Goal: Task Accomplishment & Management: Use online tool/utility

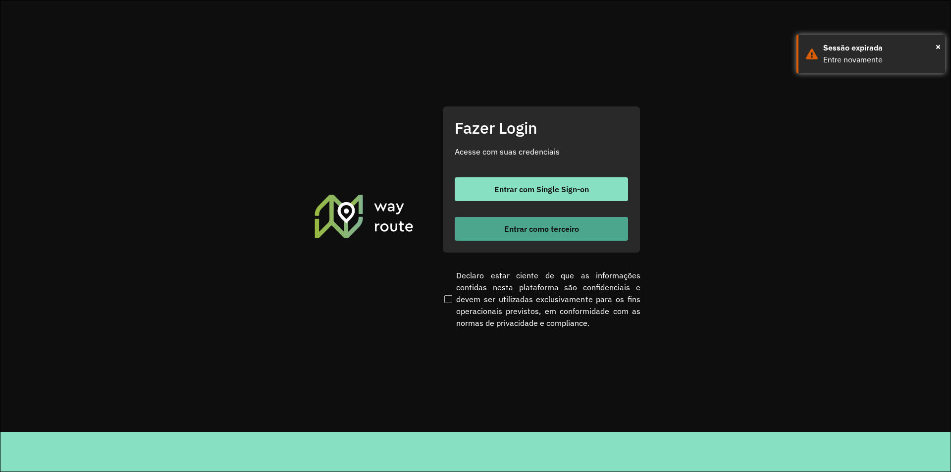
click at [622, 234] on button "Entrar como terceiro" at bounding box center [541, 229] width 173 height 24
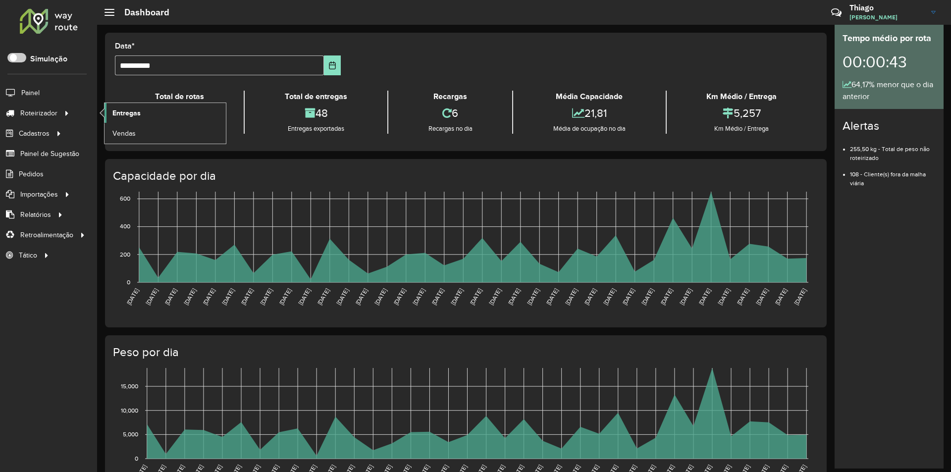
click at [123, 114] on span "Entregas" at bounding box center [126, 113] width 28 height 10
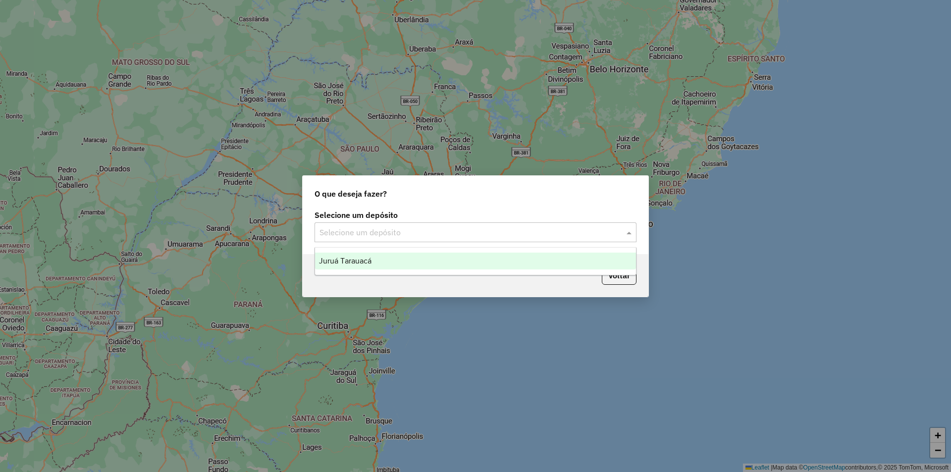
click at [440, 235] on input "text" at bounding box center [465, 233] width 292 height 12
drag, startPoint x: 448, startPoint y: 251, endPoint x: 444, endPoint y: 262, distance: 12.1
click at [446, 256] on ng-dropdown-panel "Juruá Tarauacá" at bounding box center [475, 261] width 322 height 28
click at [444, 262] on div "Juruá Tarauacá" at bounding box center [475, 261] width 321 height 17
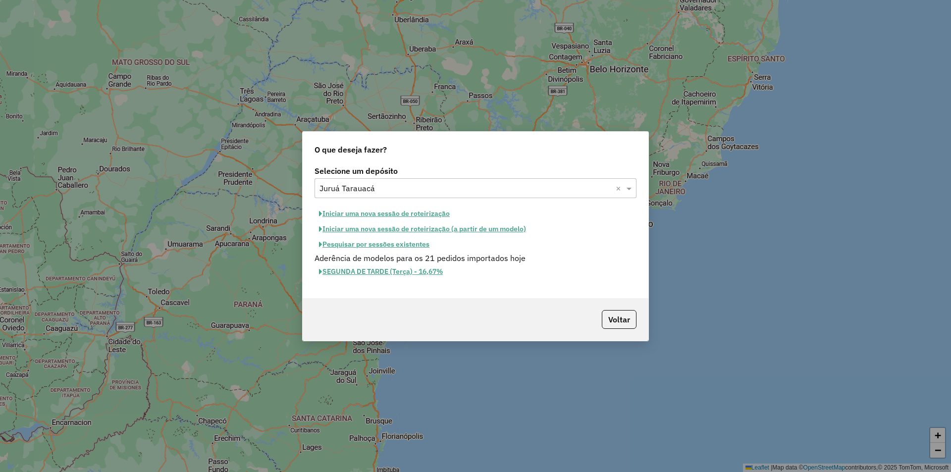
click at [391, 217] on button "Iniciar uma nova sessão de roteirização" at bounding box center [384, 213] width 140 height 15
select select "*"
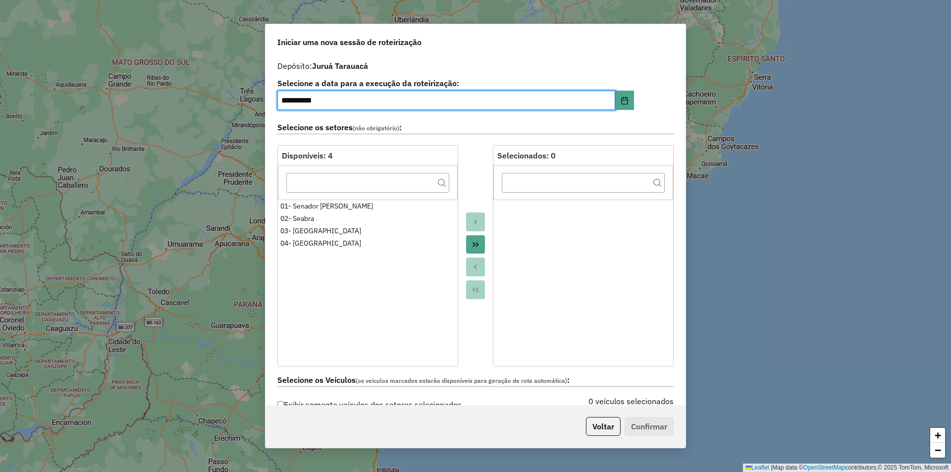
click at [474, 251] on button "Move All to Target" at bounding box center [475, 244] width 19 height 19
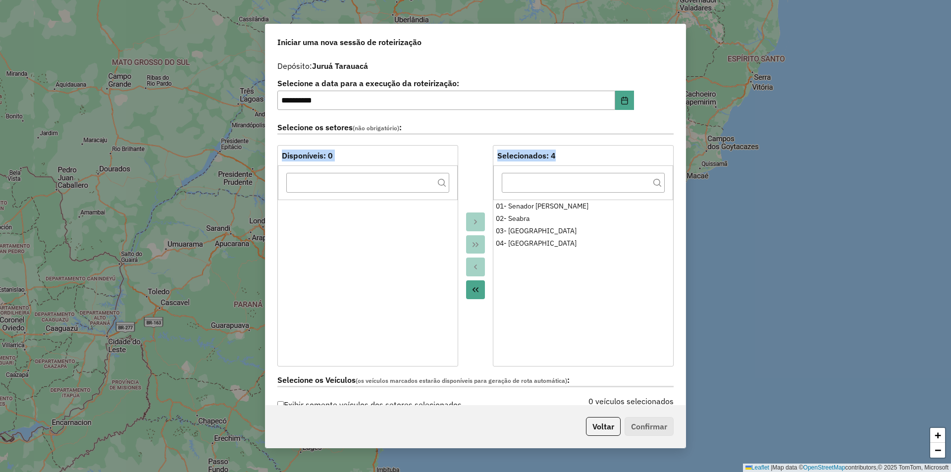
drag, startPoint x: 685, startPoint y: 115, endPoint x: 682, endPoint y: 149, distance: 33.8
click at [689, 158] on div "**********" at bounding box center [475, 236] width 951 height 472
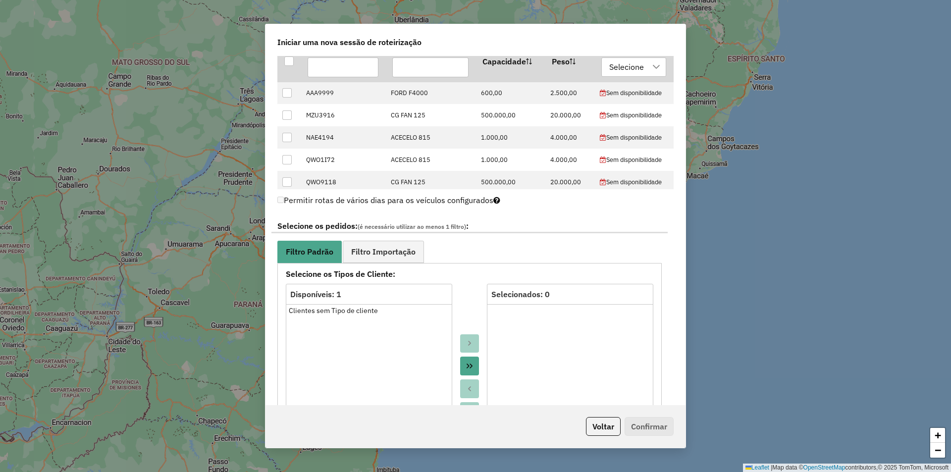
scroll to position [423, 0]
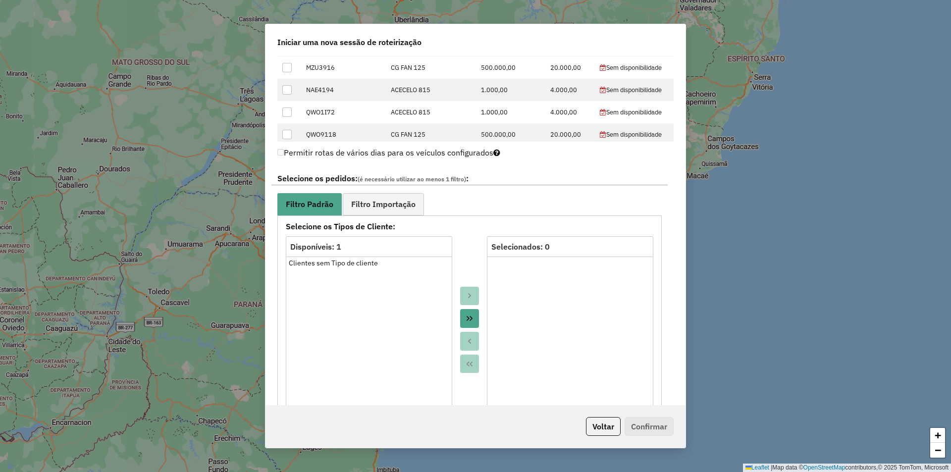
click at [470, 314] on button "Move All to Target" at bounding box center [469, 318] width 19 height 19
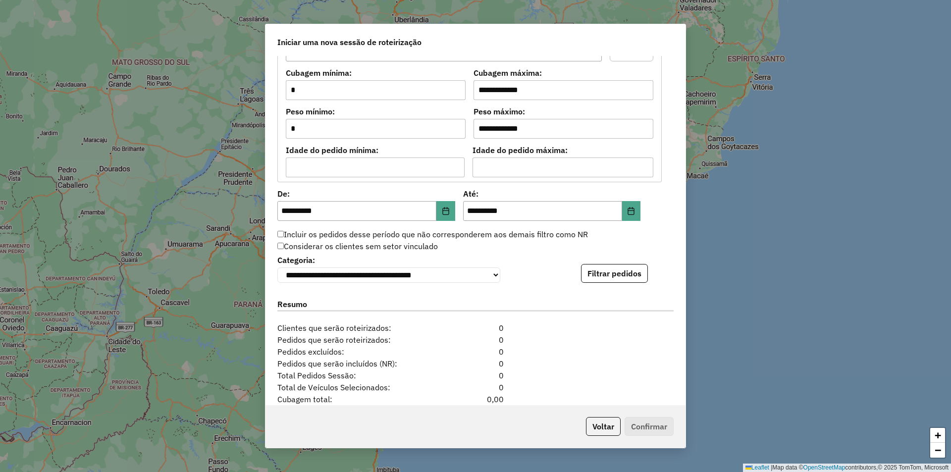
scroll to position [873, 0]
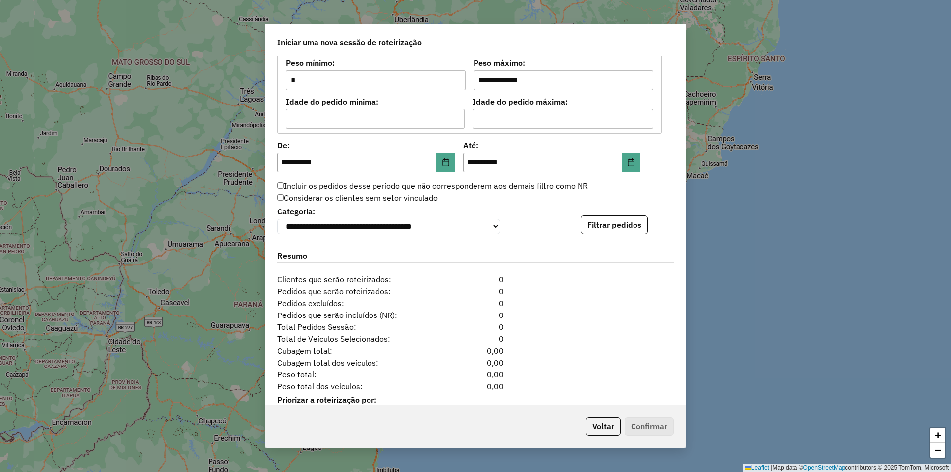
click at [618, 239] on div "**********" at bounding box center [475, 231] width 420 height 350
click at [620, 234] on button "Filtrar pedidos" at bounding box center [614, 224] width 67 height 19
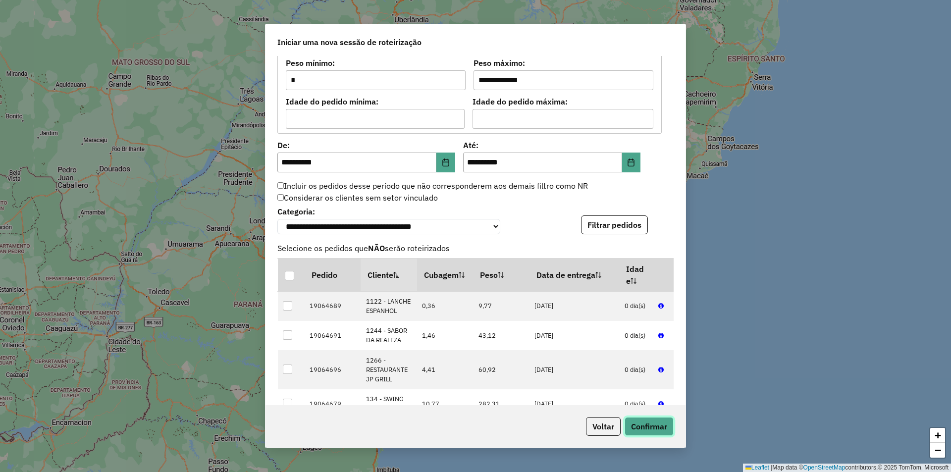
click at [663, 419] on button "Confirmar" at bounding box center [649, 426] width 49 height 19
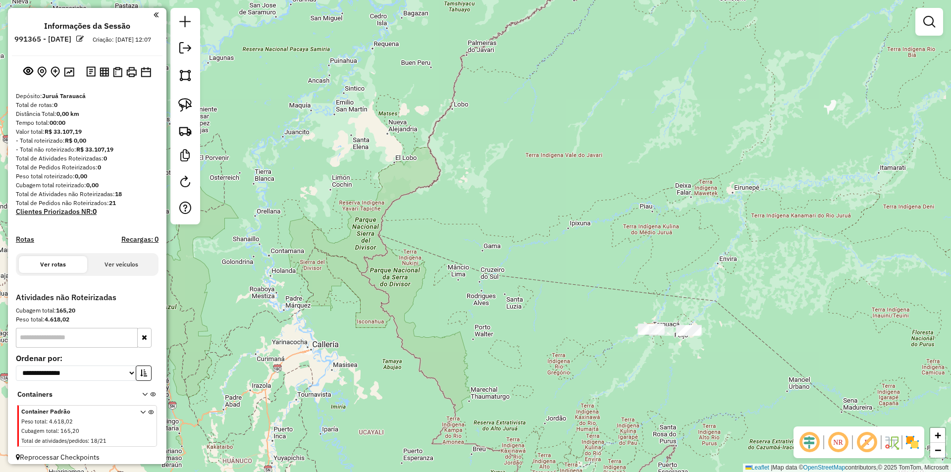
drag, startPoint x: 581, startPoint y: 291, endPoint x: 605, endPoint y: 288, distance: 24.0
click at [598, 290] on div "Janela de atendimento Grade de atendimento Capacidade Transportadoras Veículos …" at bounding box center [475, 236] width 951 height 472
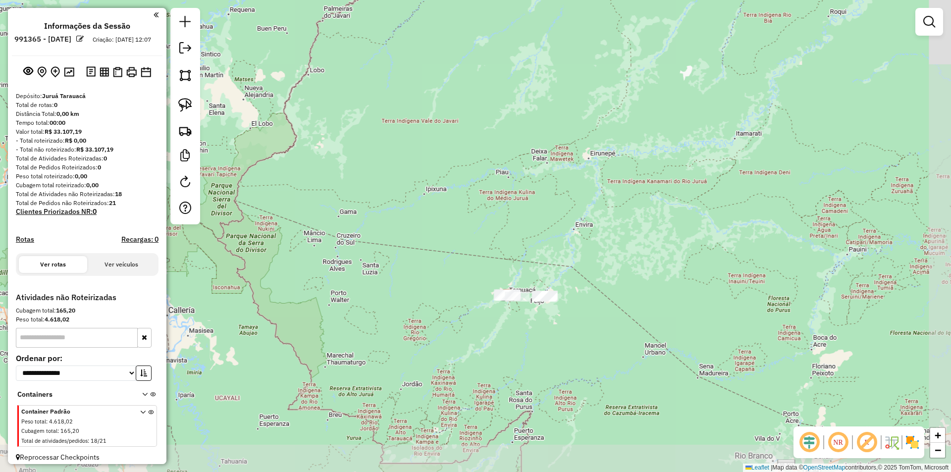
drag, startPoint x: 605, startPoint y: 288, endPoint x: 445, endPoint y: 257, distance: 163.0
click at [445, 257] on div "Janela de atendimento Grade de atendimento Capacidade Transportadoras Veículos …" at bounding box center [475, 236] width 951 height 472
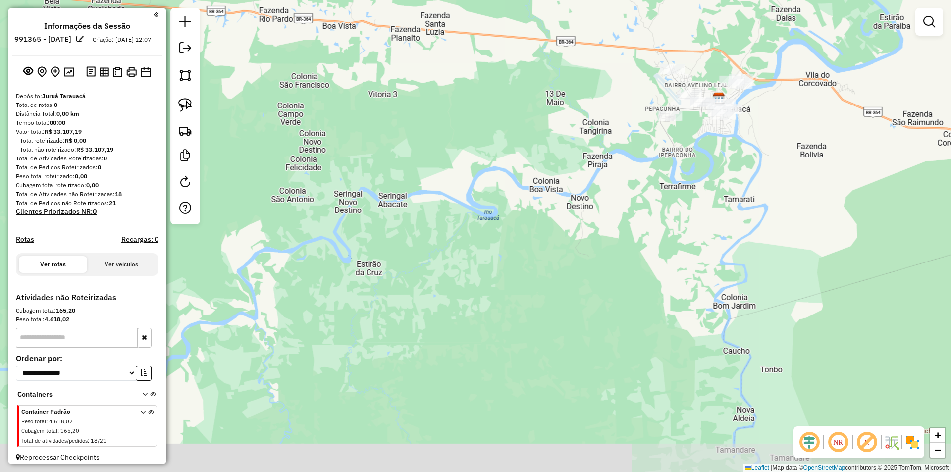
drag, startPoint x: 664, startPoint y: 428, endPoint x: 366, endPoint y: 259, distance: 342.9
click at [366, 261] on div "Janela de atendimento Grade de atendimento Capacidade Transportadoras Veículos …" at bounding box center [475, 236] width 951 height 472
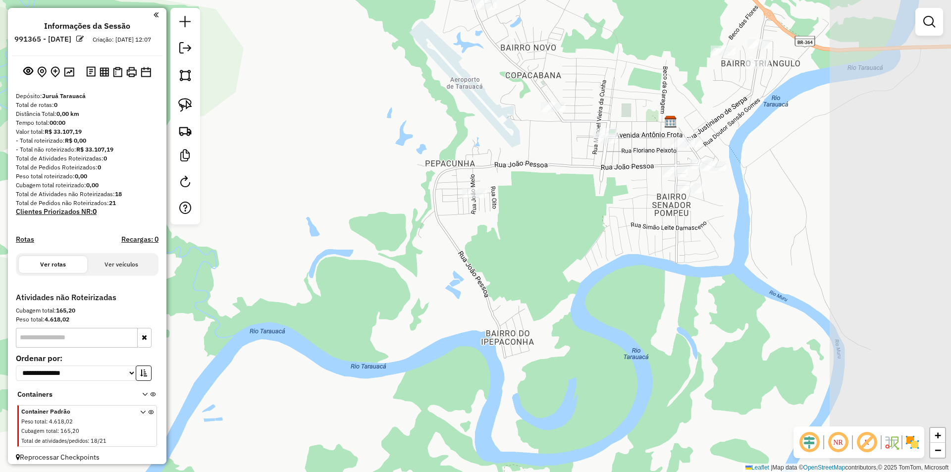
drag, startPoint x: 519, startPoint y: 163, endPoint x: 281, endPoint y: 257, distance: 255.5
click at [281, 257] on div "Janela de atendimento Grade de atendimento Capacidade Transportadoras Veículos …" at bounding box center [475, 236] width 951 height 472
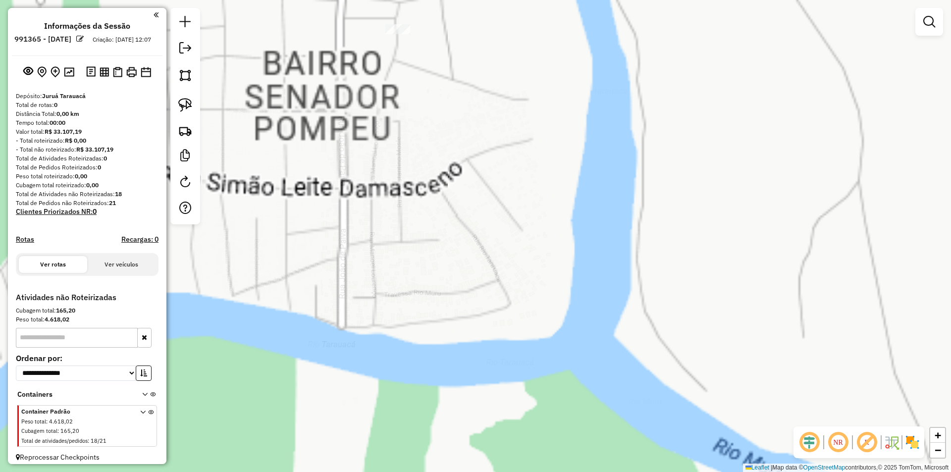
drag, startPoint x: 723, startPoint y: 256, endPoint x: 529, endPoint y: 281, distance: 195.4
click at [532, 298] on div "Janela de atendimento Grade de atendimento Capacidade Transportadoras Veículos …" at bounding box center [475, 236] width 951 height 472
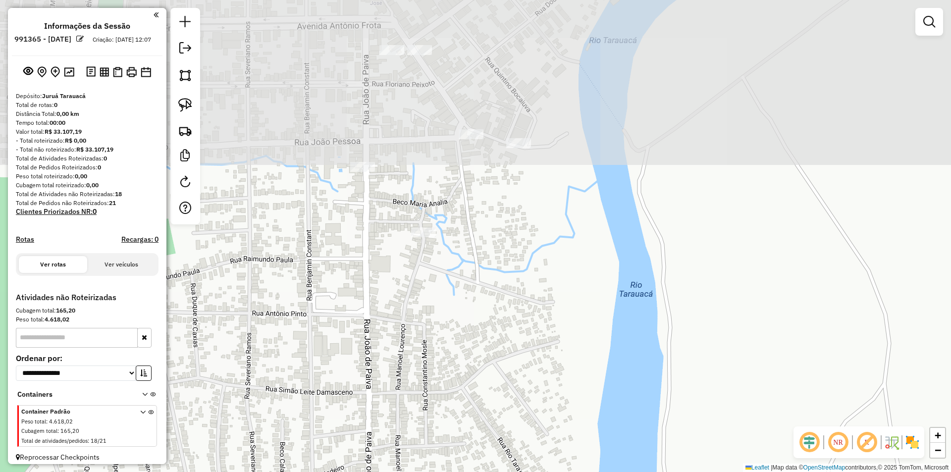
drag, startPoint x: 500, startPoint y: 170, endPoint x: 521, endPoint y: 368, distance: 199.2
click at [521, 368] on div "Janela de atendimento Grade de atendimento Capacidade Transportadoras Veículos …" at bounding box center [475, 236] width 951 height 472
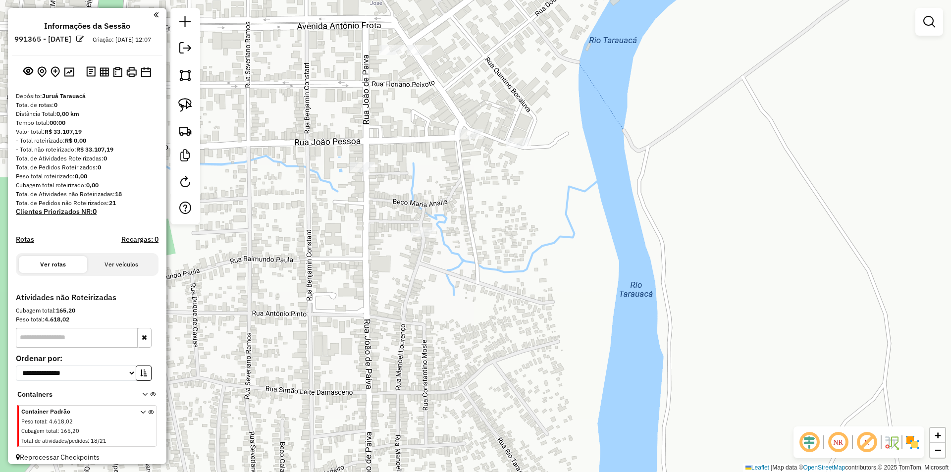
click at [461, 143] on div "Janela de atendimento Grade de atendimento Capacidade Transportadoras Veículos …" at bounding box center [475, 236] width 951 height 472
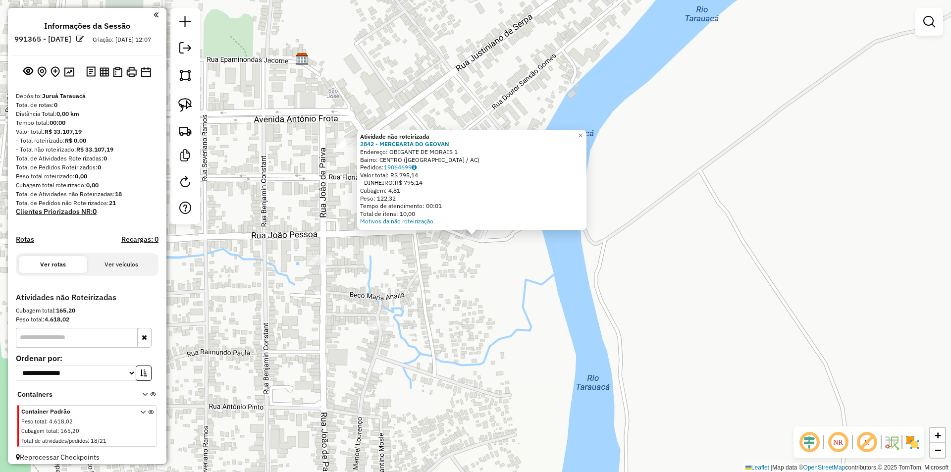
click at [316, 270] on div "Atividade não roteirizada 2842 - MERCEARIA DO GEOVAN Endereço: OBIGANTE DE MORA…" at bounding box center [475, 236] width 951 height 472
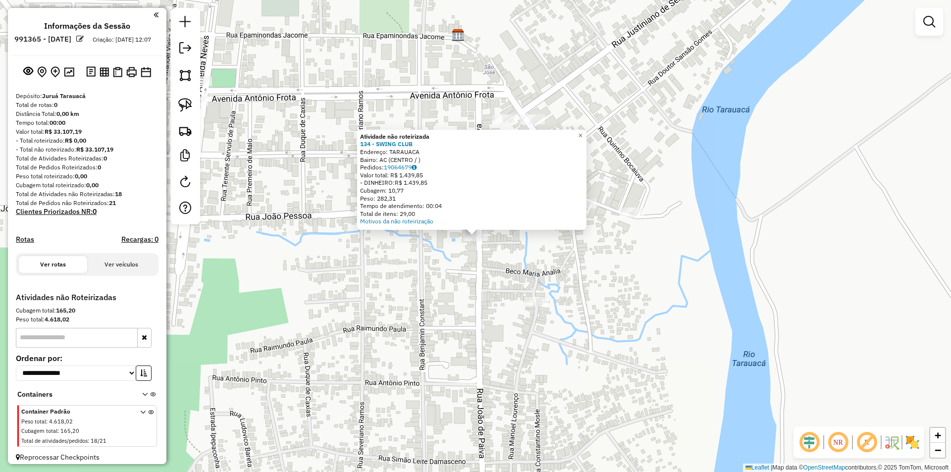
click at [535, 293] on div "Atividade não roteirizada 134 - SWING CLUB Endereço: TARAUACA Bairro: AC (CENTR…" at bounding box center [475, 236] width 951 height 472
click at [519, 298] on div "Atividade não roteirizada 134 - SWING CLUB Endereço: TARAUACA Bairro: AC (CENTR…" at bounding box center [475, 236] width 951 height 472
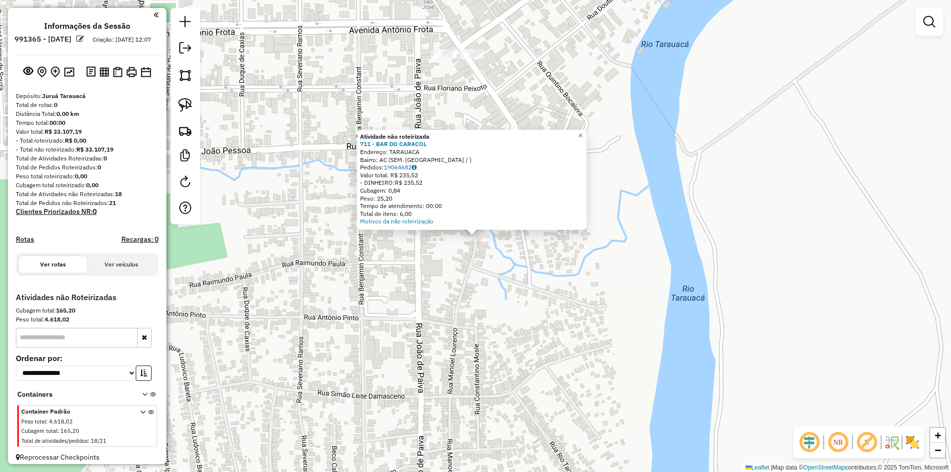
click at [527, 307] on div "Atividade não roteirizada 711 - BAR DO CARACOL Endereço: TARAUACA Bairro: AC (S…" at bounding box center [475, 236] width 951 height 472
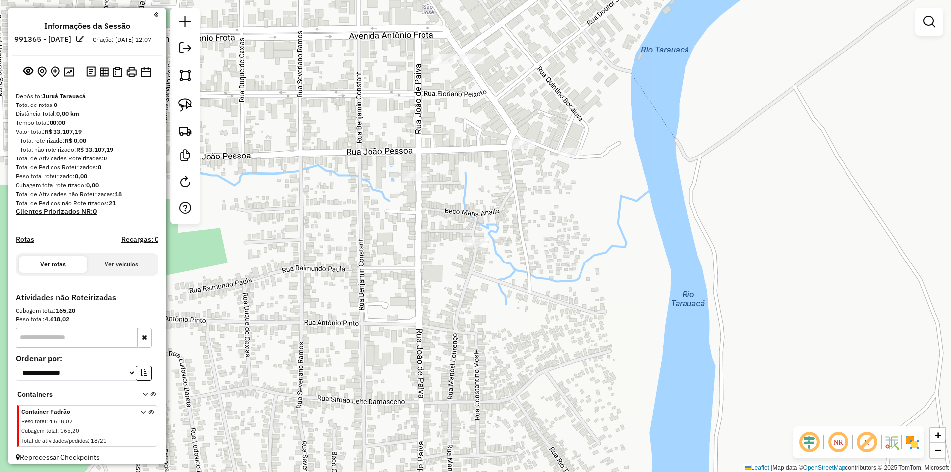
drag, startPoint x: 564, startPoint y: 223, endPoint x: 544, endPoint y: 192, distance: 37.1
click at [565, 269] on div "Janela de atendimento Grade de atendimento Capacidade Transportadoras Veículos …" at bounding box center [475, 236] width 951 height 472
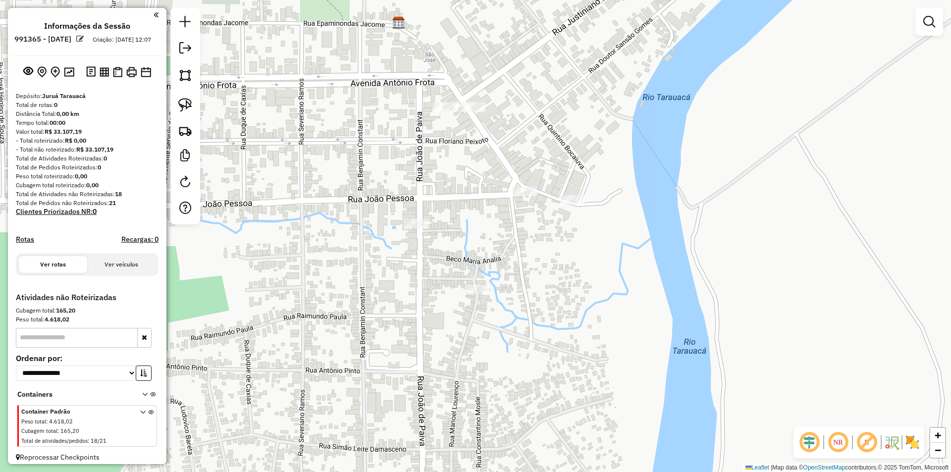
click at [480, 101] on div "Janela de atendimento Grade de atendimento Capacidade Transportadoras Veículos …" at bounding box center [475, 236] width 951 height 472
click at [474, 115] on div "Janela de atendimento Grade de atendimento Capacidade Transportadoras Veículos …" at bounding box center [475, 236] width 951 height 472
click at [472, 112] on div at bounding box center [473, 107] width 25 height 10
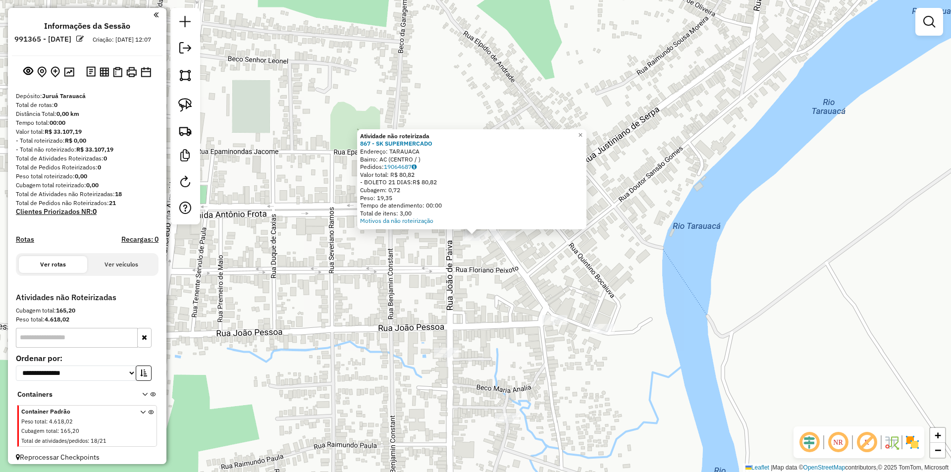
click at [532, 264] on div "Atividade não roteirizada 867 - SK SUPERMERCADO Endereço: TARAUACA Bairro: AC (…" at bounding box center [475, 236] width 951 height 472
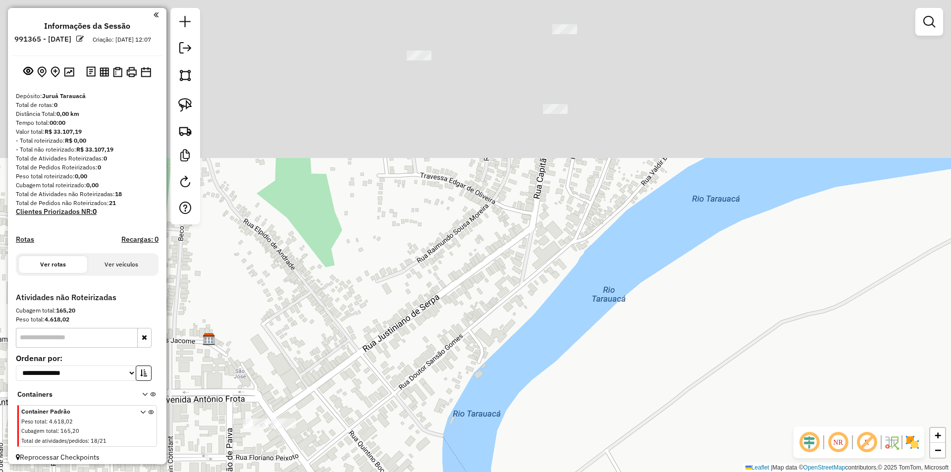
drag, startPoint x: 670, startPoint y: 232, endPoint x: 447, endPoint y: 422, distance: 293.3
click at [447, 422] on div "Janela de atendimento Grade de atendimento Capacidade Transportadoras Veículos …" at bounding box center [475, 236] width 951 height 472
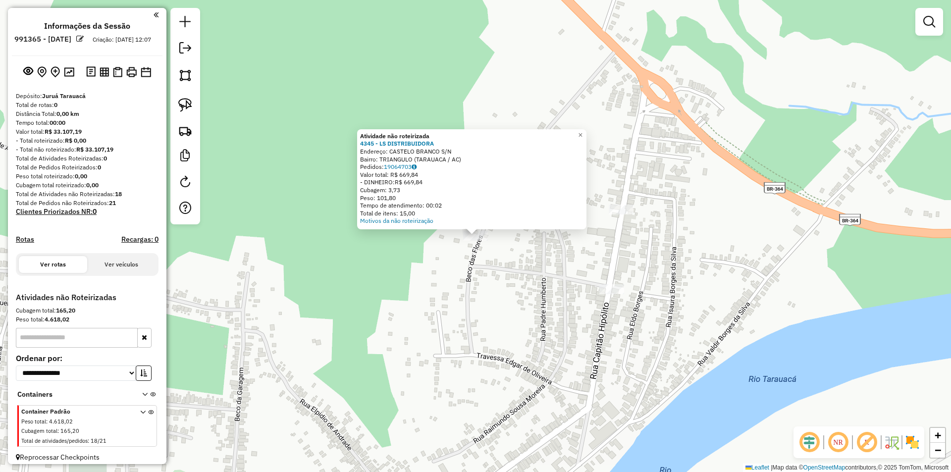
click at [573, 300] on div "Atividade não roteirizada 4345 - LS DISTRIBUIDORA Endereço: CASTELO BRANCO S/N …" at bounding box center [475, 236] width 951 height 472
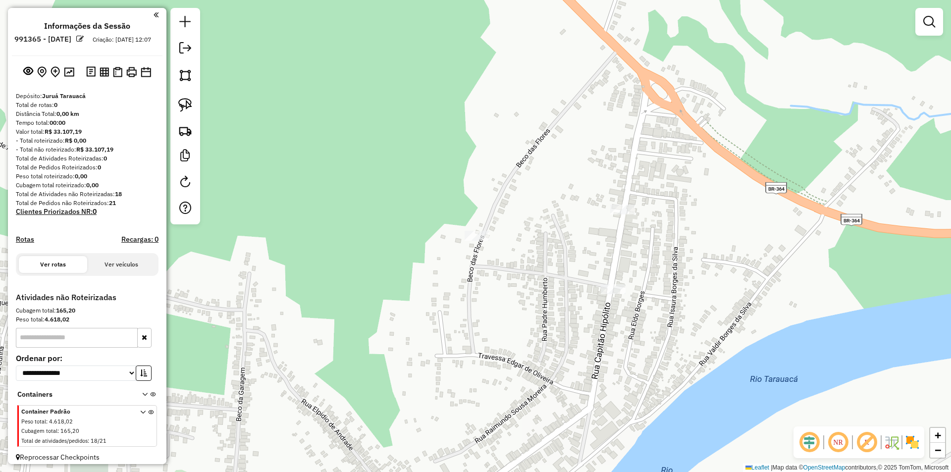
click at [628, 197] on div "Janela de atendimento Grade de atendimento Capacidade Transportadoras Veículos …" at bounding box center [475, 236] width 951 height 472
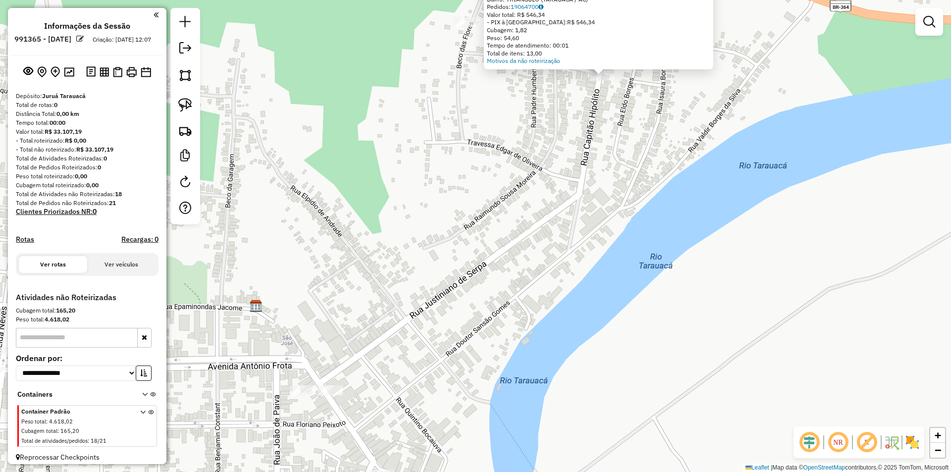
drag, startPoint x: 469, startPoint y: 311, endPoint x: 595, endPoint y: 150, distance: 204.5
click at [595, 150] on div "Atividade não roteirizada 4149 - CHURRASCO DA KELY Endereço: CAPITAO HIPOLITO 9…" at bounding box center [475, 236] width 951 height 472
drag, startPoint x: 575, startPoint y: 209, endPoint x: 548, endPoint y: 206, distance: 26.4
click at [574, 209] on div "Atividade não roteirizada 4149 - CHURRASCO DA KELY Endereço: CAPITAO HIPOLITO 9…" at bounding box center [475, 236] width 951 height 472
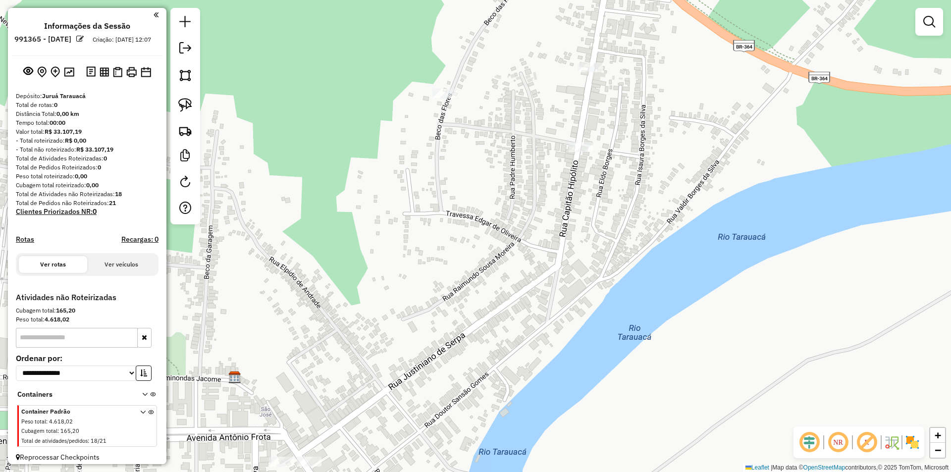
drag, startPoint x: 549, startPoint y: 209, endPoint x: 503, endPoint y: 251, distance: 62.8
click at [525, 280] on div "Janela de atendimento Grade de atendimento Capacidade Transportadoras Veículos …" at bounding box center [475, 236] width 951 height 472
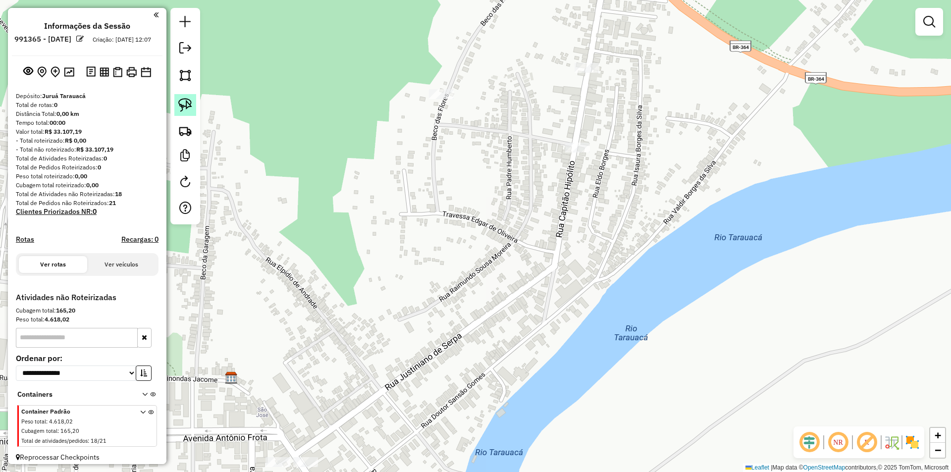
click at [194, 105] on link at bounding box center [185, 105] width 22 height 22
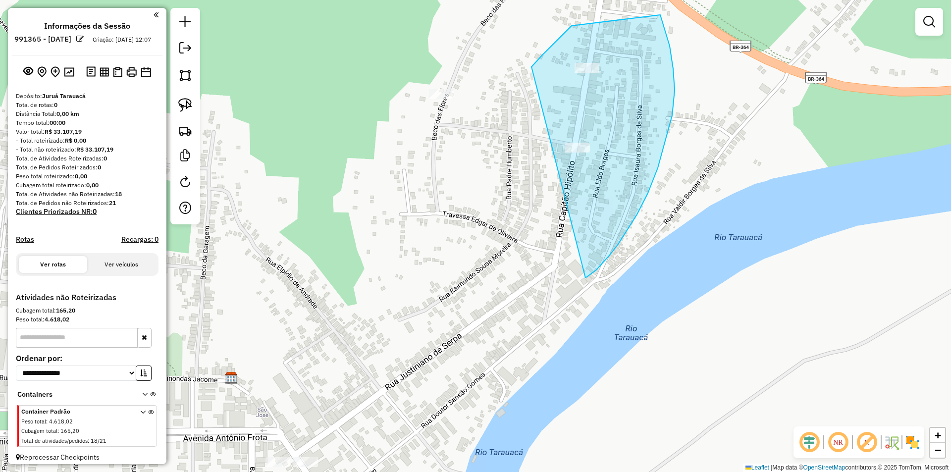
drag, startPoint x: 572, startPoint y: 26, endPoint x: 535, endPoint y: 266, distance: 243.5
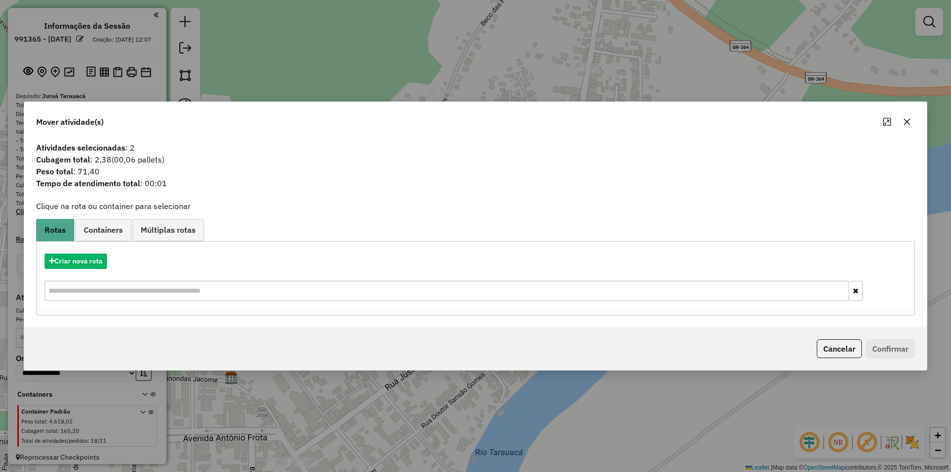
click at [97, 270] on div "Criar nova rota" at bounding box center [476, 278] width 874 height 64
click at [100, 270] on div "Criar nova rota" at bounding box center [476, 278] width 874 height 64
click at [97, 269] on button "Criar nova rota" at bounding box center [76, 261] width 62 height 15
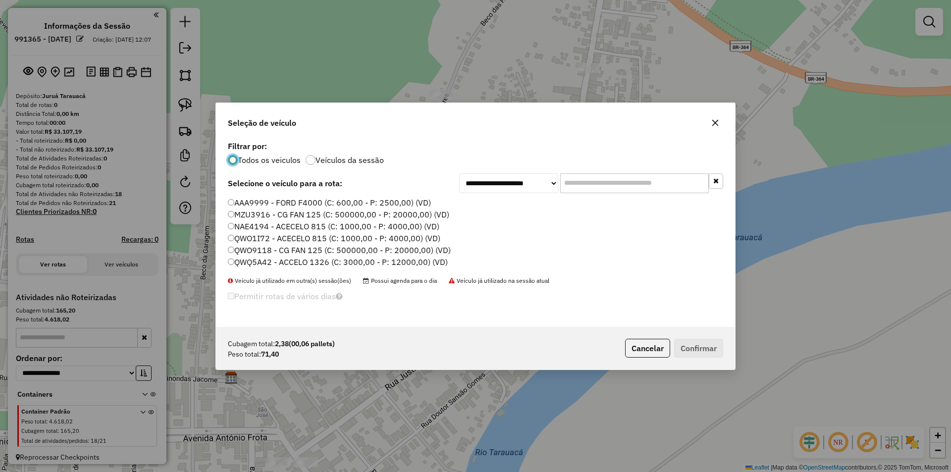
scroll to position [5, 3]
click at [262, 216] on label "MZU3916 - CG FAN 125 (C: 500000,00 - P: 20000,00) (VD)" at bounding box center [338, 215] width 221 height 12
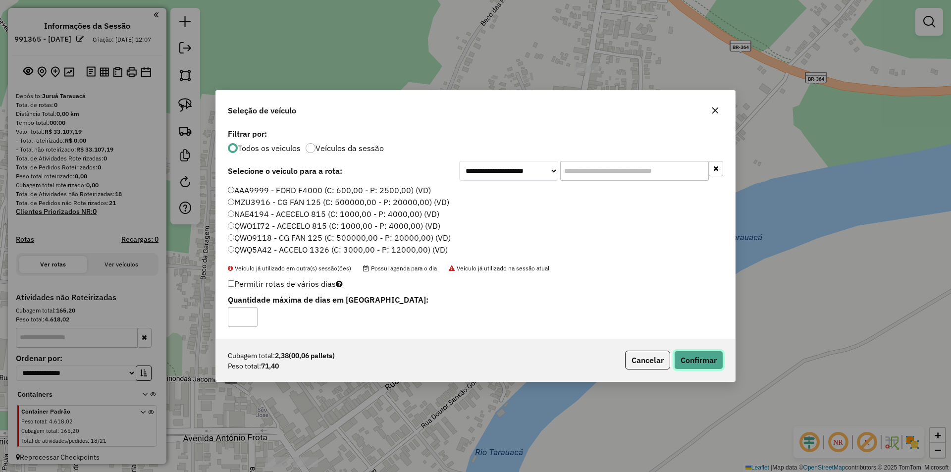
click at [699, 365] on button "Confirmar" at bounding box center [698, 360] width 49 height 19
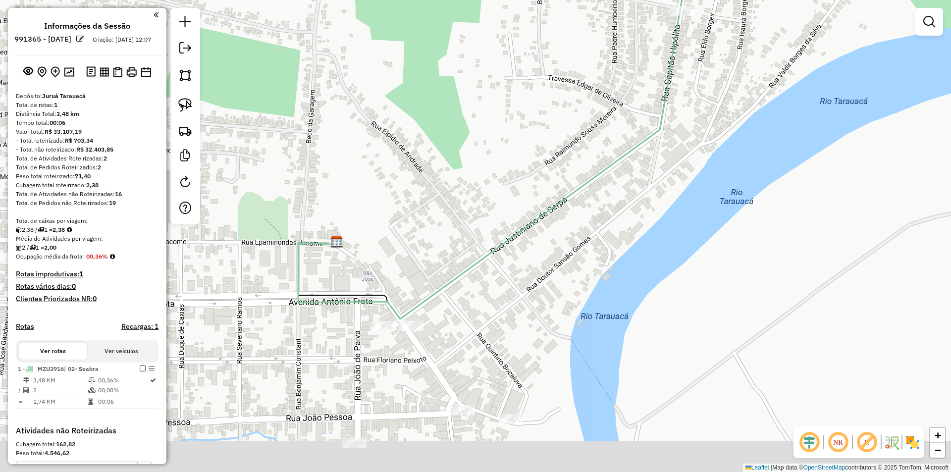
drag, startPoint x: 507, startPoint y: 333, endPoint x: 631, endPoint y: 180, distance: 197.2
click at [630, 180] on div "Janela de atendimento Grade de atendimento Capacidade Transportadoras Veículos …" at bounding box center [475, 236] width 951 height 472
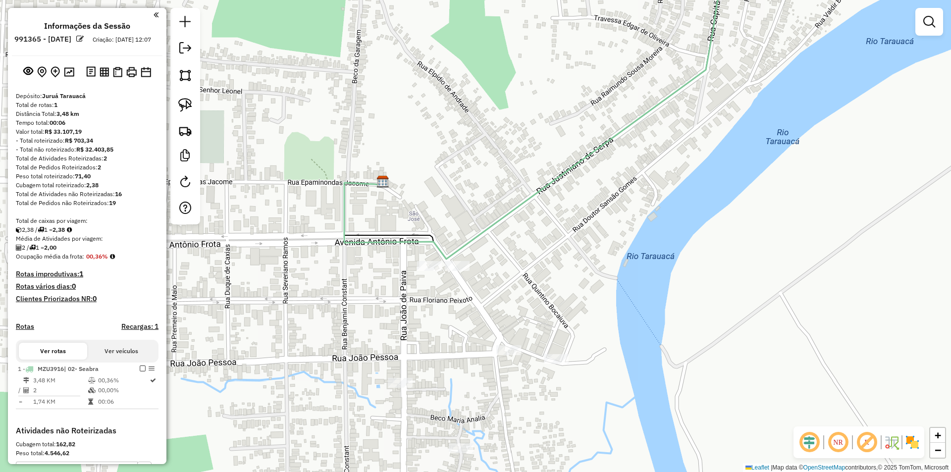
click at [473, 264] on div "Janela de atendimento Grade de atendimento Capacidade Transportadoras Veículos …" at bounding box center [475, 236] width 951 height 472
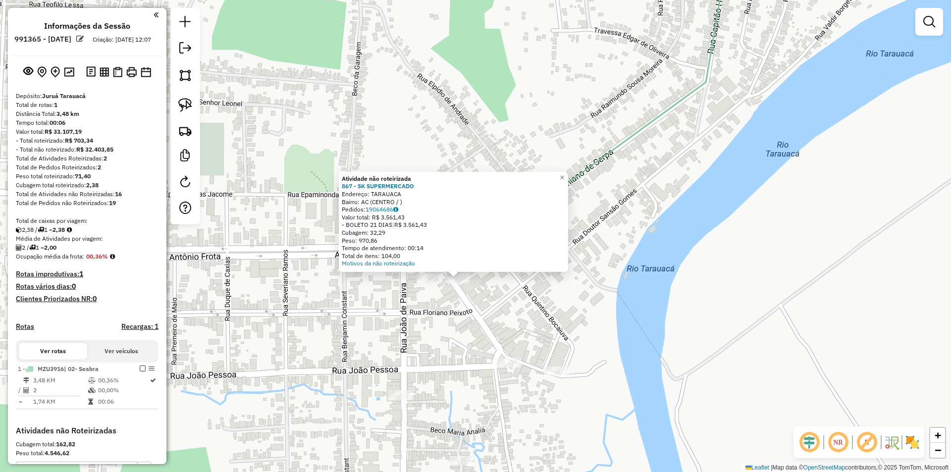
drag, startPoint x: 722, startPoint y: 296, endPoint x: 671, endPoint y: 424, distance: 137.6
click at [671, 424] on div "Atividade não roteirizada 867 - SK SUPERMERCADO Endereço: TARAUACA Bairro: AC (…" at bounding box center [475, 236] width 951 height 472
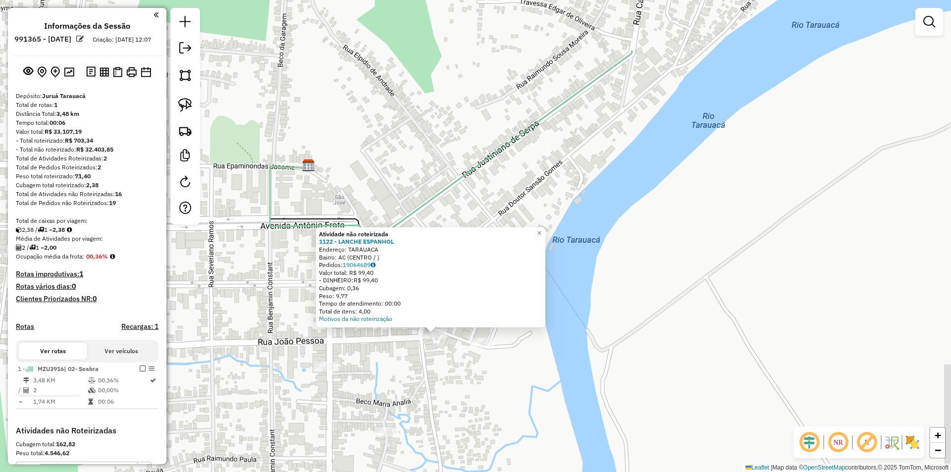
drag, startPoint x: 625, startPoint y: 364, endPoint x: 609, endPoint y: 411, distance: 49.8
click at [609, 411] on div "Atividade não roteirizada 1122 - LANCHE ESPANHOL Endereço: TARAUACA Bairro: AC …" at bounding box center [475, 236] width 951 height 472
drag, startPoint x: 440, startPoint y: 445, endPoint x: 460, endPoint y: 313, distance: 133.8
click at [460, 313] on div "Atividade não roteirizada 1122 - LANCHE ESPANHOL Endereço: TARAUACA Bairro: AC …" at bounding box center [475, 236] width 951 height 472
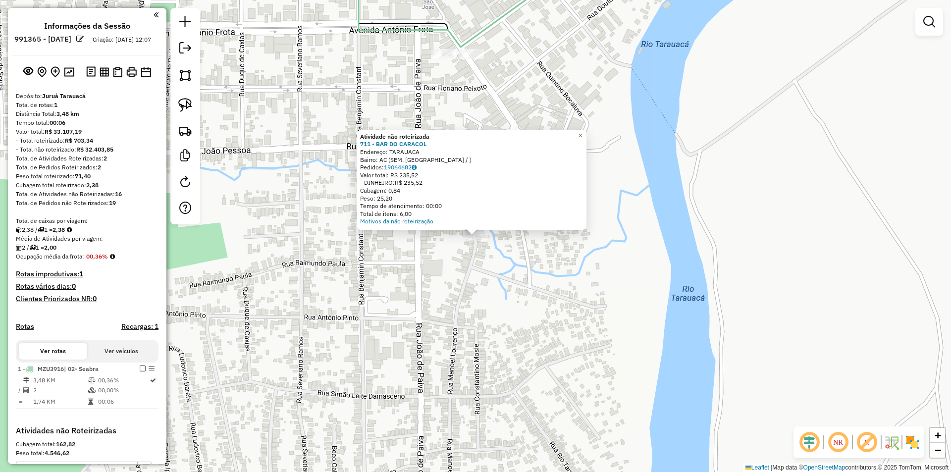
click at [511, 323] on div "Atividade não roteirizada 711 - BAR DO CARACOL Endereço: TARAUACA Bairro: AC (S…" at bounding box center [475, 236] width 951 height 472
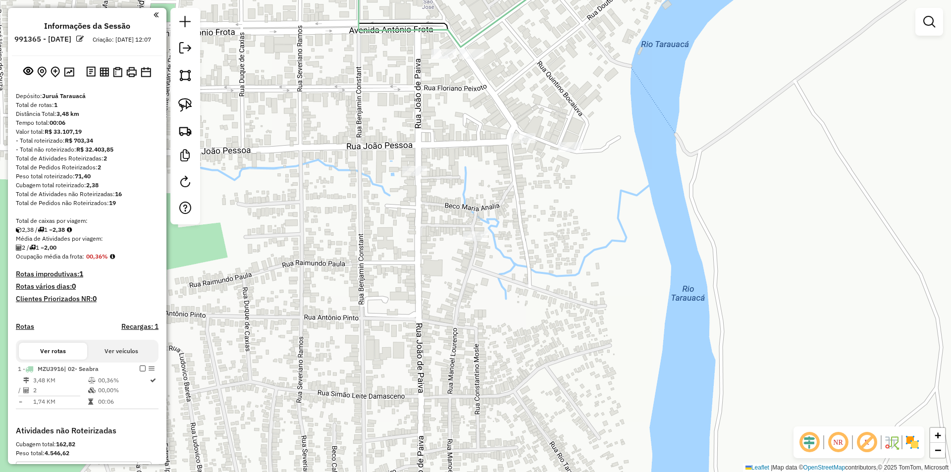
click at [172, 96] on div at bounding box center [185, 116] width 30 height 216
click at [188, 103] on img at bounding box center [185, 105] width 14 height 14
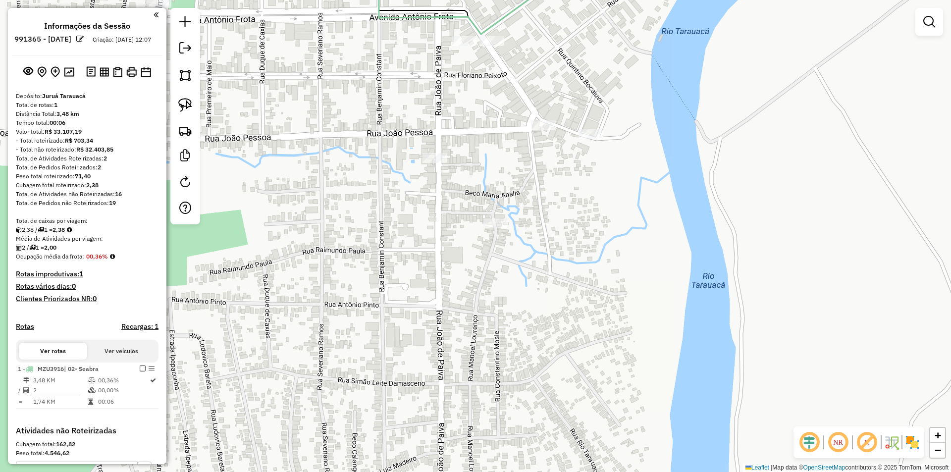
drag, startPoint x: 500, startPoint y: 132, endPoint x: 511, endPoint y: 125, distance: 12.9
click at [519, 125] on div "Janela de atendimento Grade de atendimento Capacidade Transportadoras Veículos …" at bounding box center [475, 236] width 951 height 472
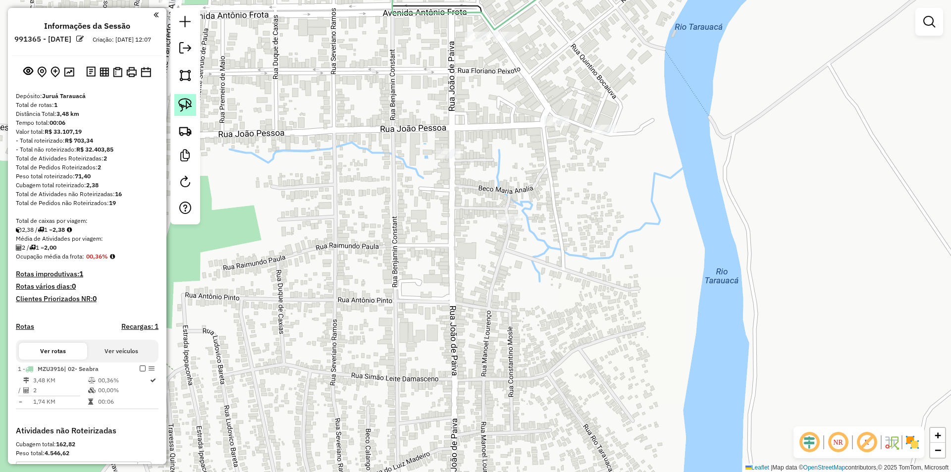
click at [194, 105] on link at bounding box center [185, 105] width 22 height 22
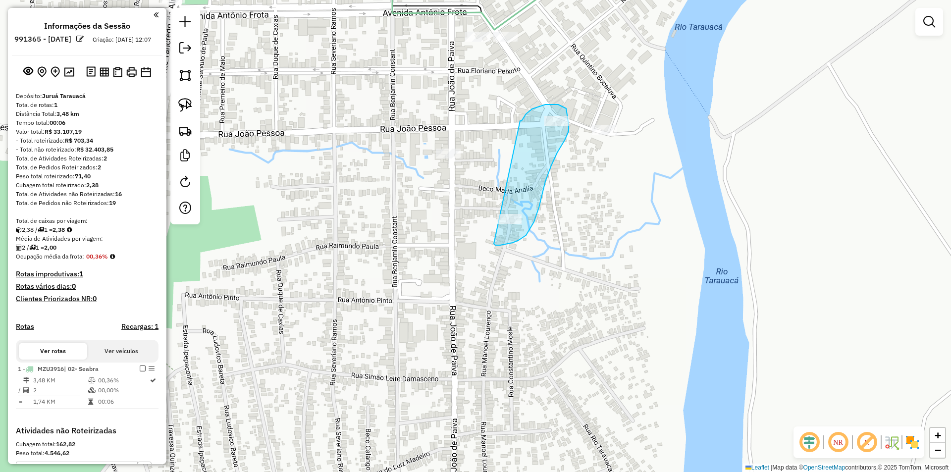
drag, startPoint x: 520, startPoint y: 121, endPoint x: 492, endPoint y: 242, distance: 124.0
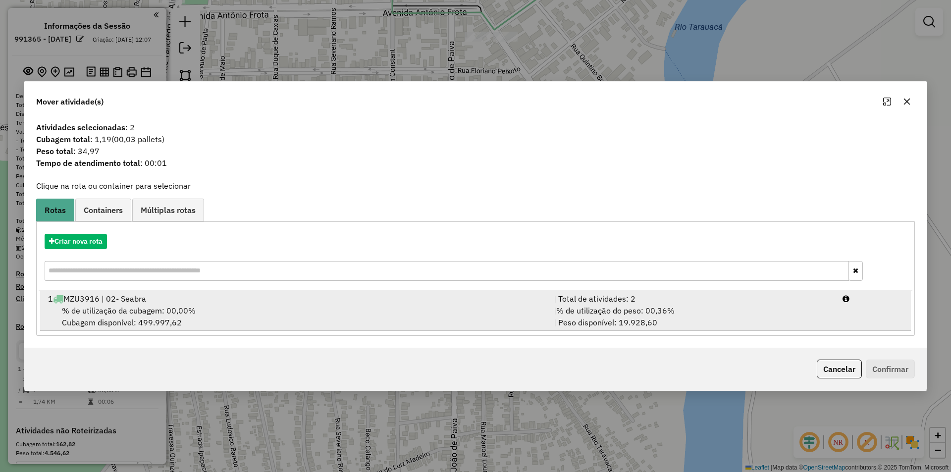
click at [202, 303] on div "1 MZU3916 | 02- Seabra" at bounding box center [295, 299] width 506 height 12
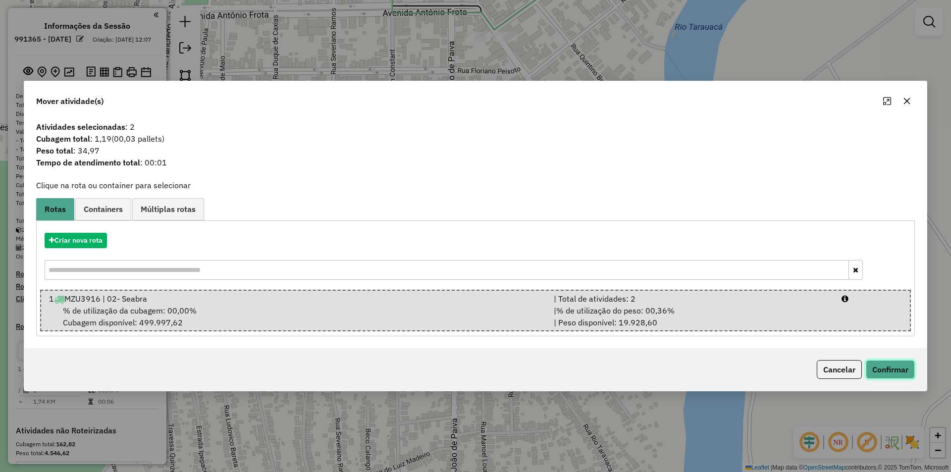
click at [896, 377] on button "Confirmar" at bounding box center [890, 369] width 49 height 19
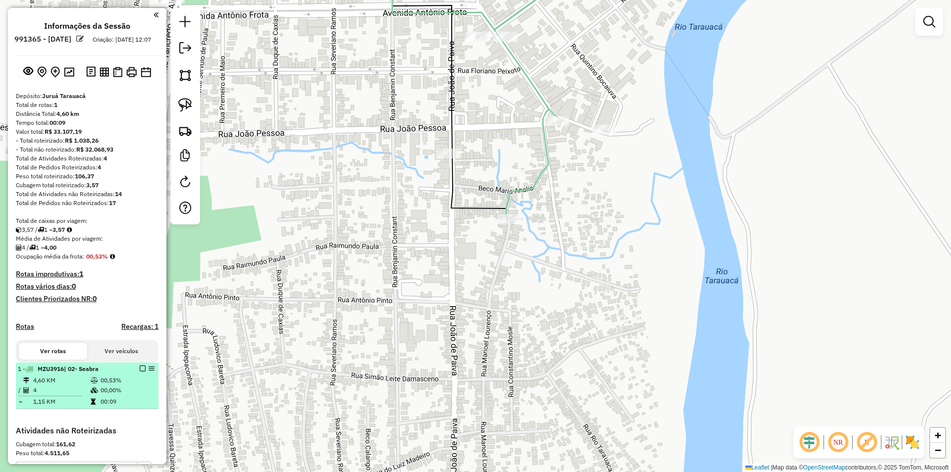
click at [34, 395] on td "4" at bounding box center [61, 390] width 57 height 10
select select "**********"
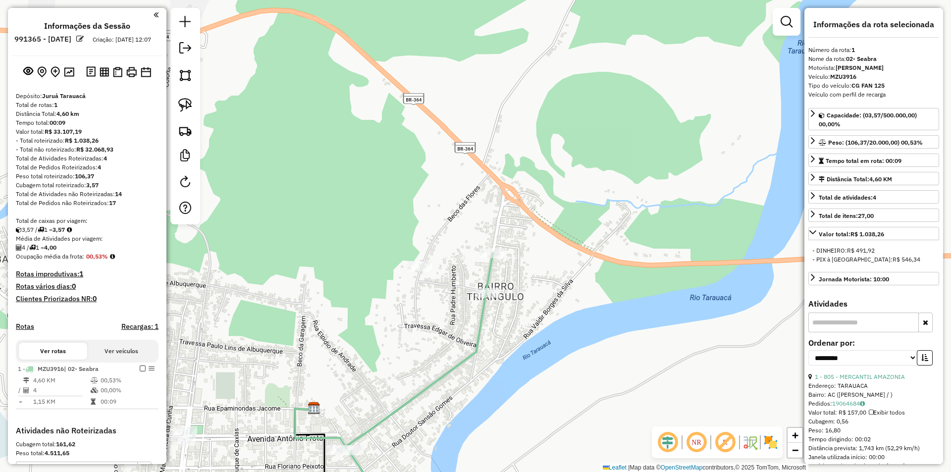
drag, startPoint x: 690, startPoint y: 320, endPoint x: 740, endPoint y: 339, distance: 53.4
click at [744, 343] on div "Janela de atendimento Grade de atendimento Capacidade Transportadoras Veículos …" at bounding box center [475, 236] width 951 height 472
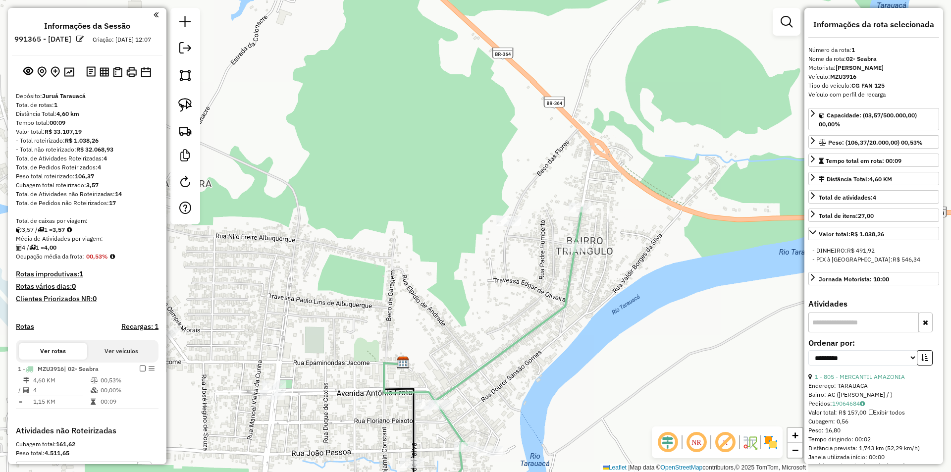
drag, startPoint x: 480, startPoint y: 336, endPoint x: 597, endPoint y: 232, distance: 156.5
click at [597, 232] on div "Janela de atendimento Grade de atendimento Capacidade Transportadoras Veículos …" at bounding box center [475, 236] width 951 height 472
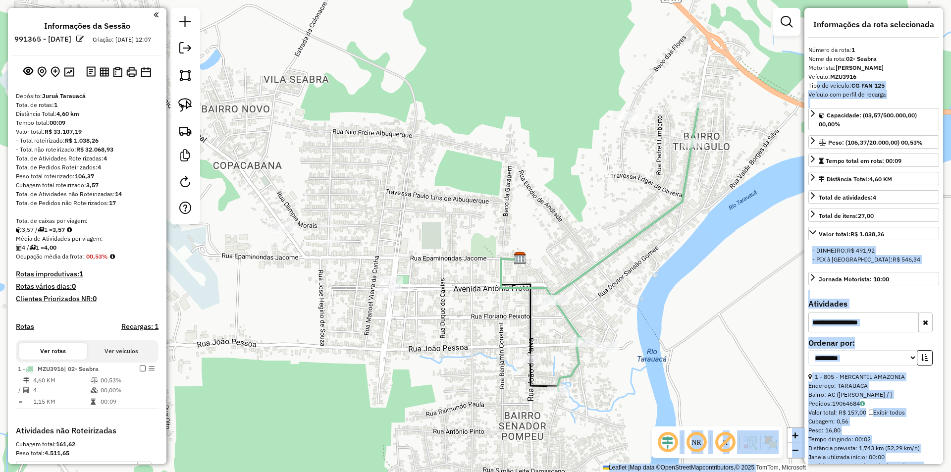
drag, startPoint x: 756, startPoint y: 468, endPoint x: 813, endPoint y: 94, distance: 378.3
click at [813, 94] on hb-router-mapa "**********" at bounding box center [475, 236] width 951 height 472
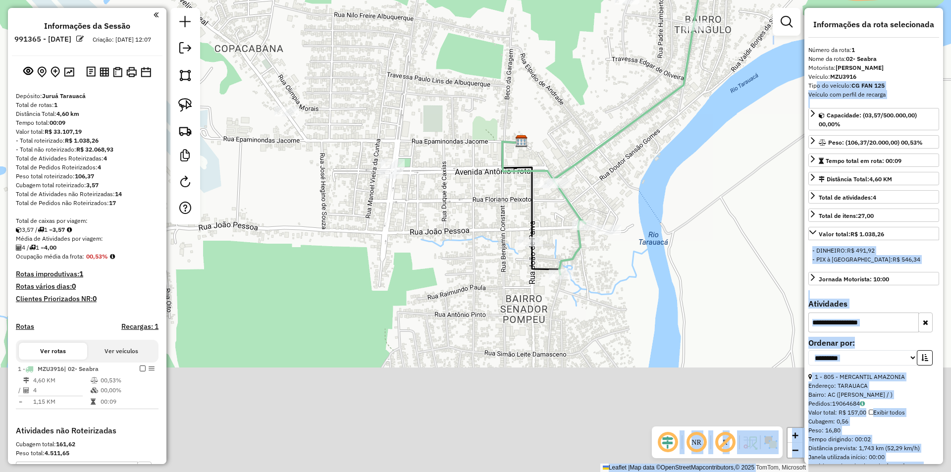
drag, startPoint x: 749, startPoint y: 149, endPoint x: 751, endPoint y: 76, distance: 72.8
click at [751, 76] on div "Janela de atendimento Grade de atendimento Capacidade Transportadoras Veículos …" at bounding box center [475, 236] width 951 height 472
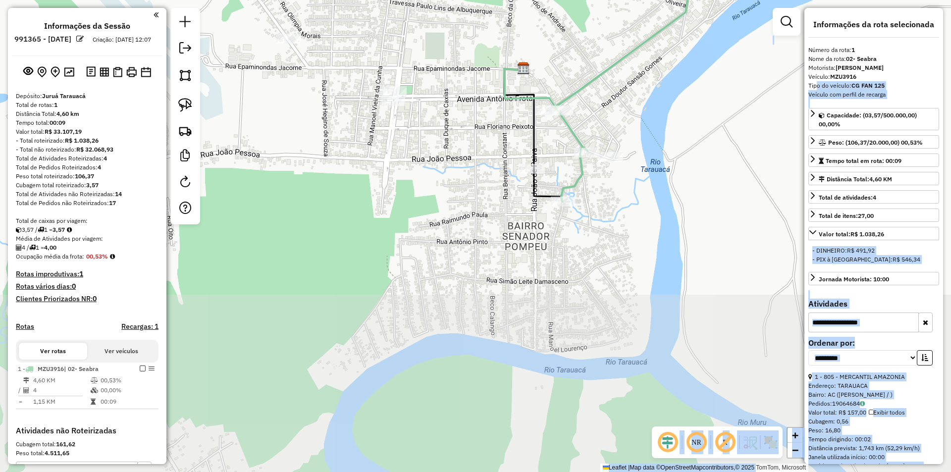
click at [728, 166] on div "Janela de atendimento Grade de atendimento Capacidade Transportadoras Veículos …" at bounding box center [475, 236] width 951 height 472
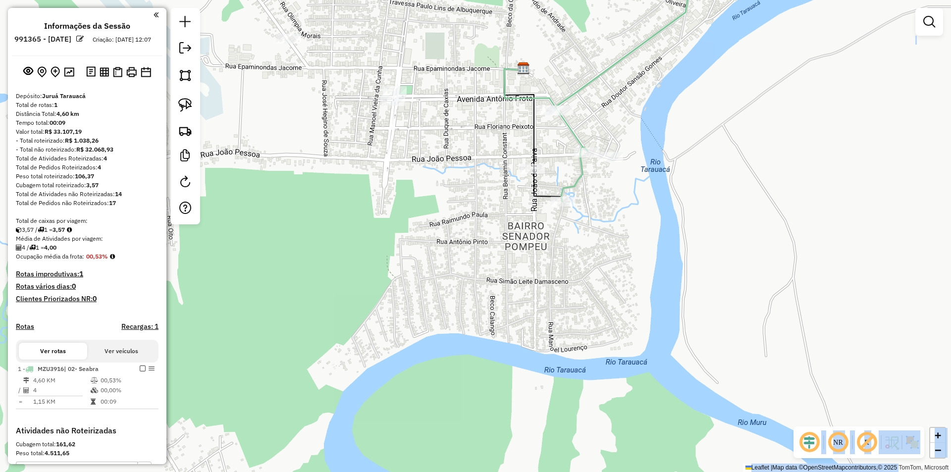
drag, startPoint x: 675, startPoint y: 262, endPoint x: 672, endPoint y: 323, distance: 60.5
click at [675, 324] on div "Janela de atendimento Grade de atendimento Capacidade Transportadoras Veículos …" at bounding box center [475, 236] width 951 height 472
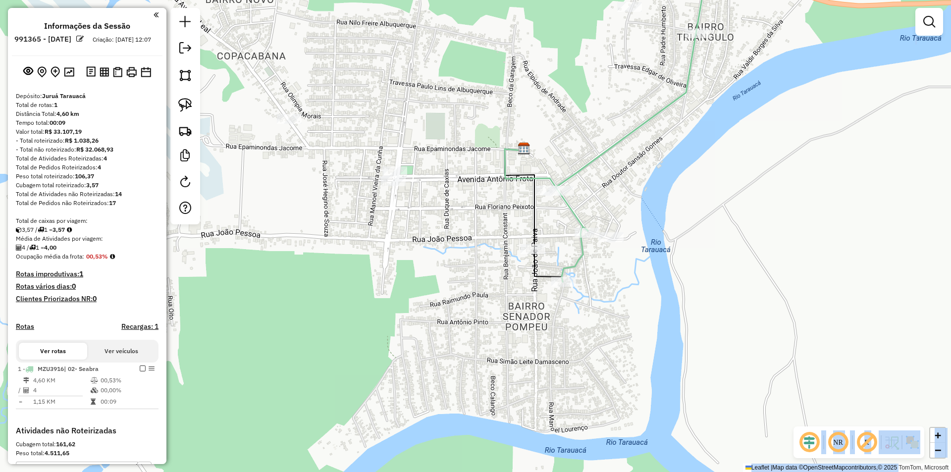
click at [330, 272] on div "Janela de atendimento Grade de atendimento Capacidade Transportadoras Veículos …" at bounding box center [475, 236] width 951 height 472
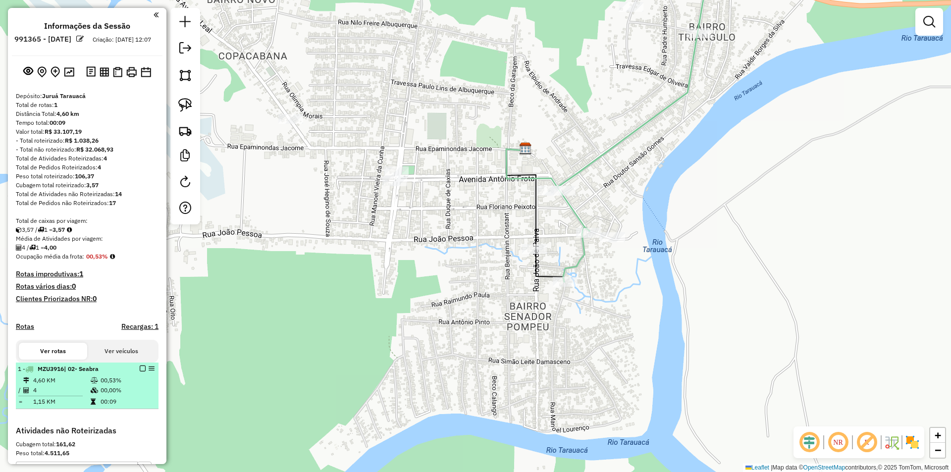
click at [141, 373] on div "1 - MZU3916 | 02- Seabra" at bounding box center [87, 369] width 139 height 9
select select "**********"
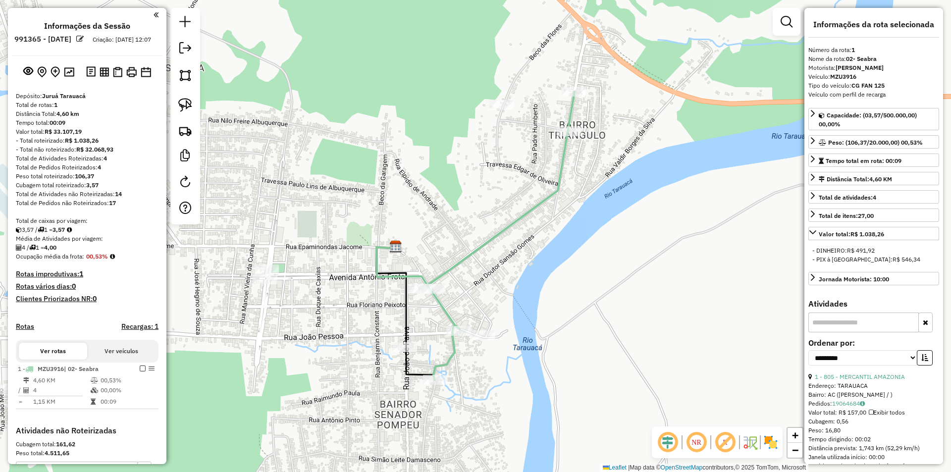
drag, startPoint x: 138, startPoint y: 379, endPoint x: 163, endPoint y: 364, distance: 29.8
click at [140, 371] on em at bounding box center [143, 369] width 6 height 6
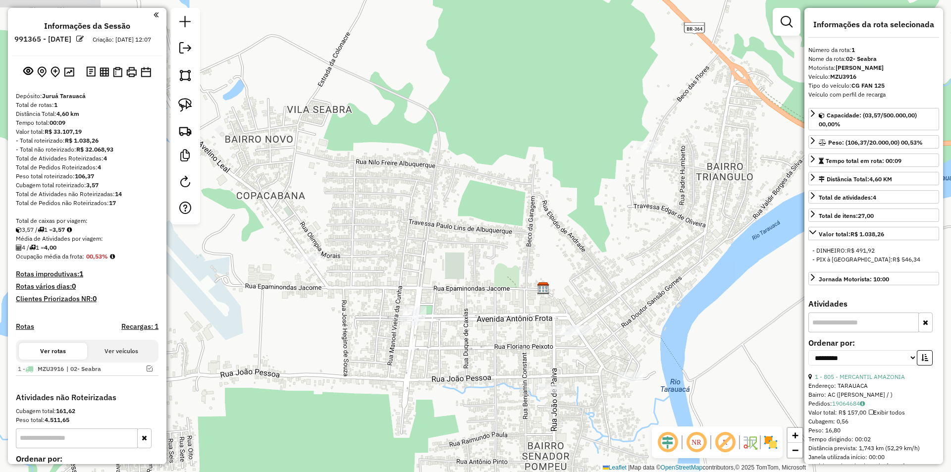
drag, startPoint x: 358, startPoint y: 325, endPoint x: 412, endPoint y: 330, distance: 54.2
click at [500, 366] on div "Janela de atendimento Grade de atendimento Capacidade Transportadoras Veículos …" at bounding box center [475, 236] width 951 height 472
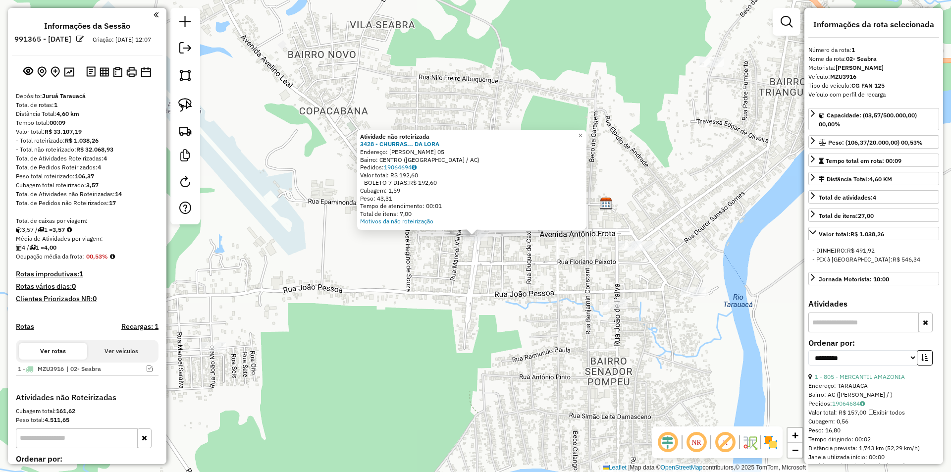
drag, startPoint x: 475, startPoint y: 274, endPoint x: 445, endPoint y: 244, distance: 43.4
click at [475, 274] on div "Atividade não roteirizada 3428 - CHURRAS... DA LORA Endereço: TRANQUEDO NEVES 0…" at bounding box center [475, 236] width 951 height 472
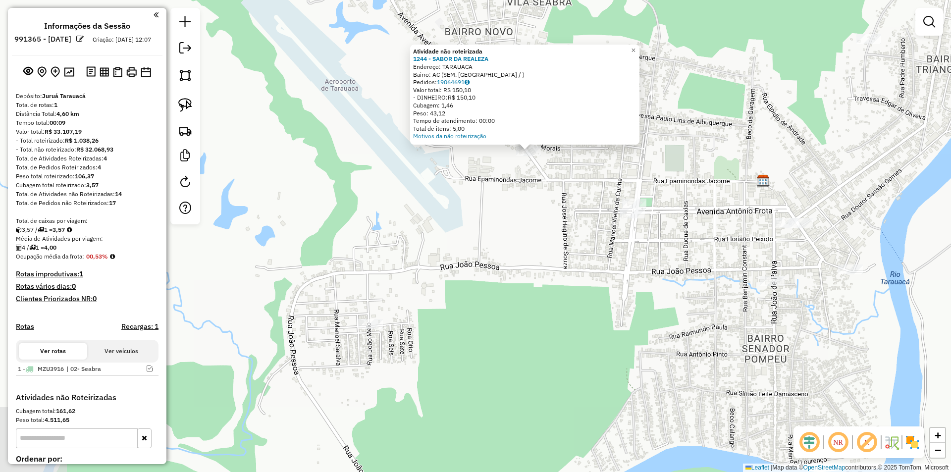
drag, startPoint x: 397, startPoint y: 335, endPoint x: 450, endPoint y: 250, distance: 99.9
click at [450, 250] on div "Atividade não roteirizada 1244 - SABOR DA REALEZA Endereço: TARAUACA Bairro: AC…" at bounding box center [475, 236] width 951 height 472
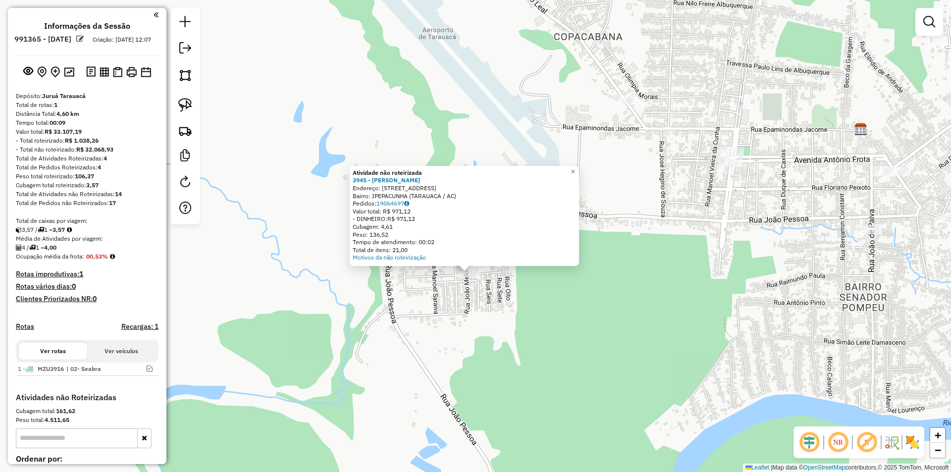
drag, startPoint x: 498, startPoint y: 269, endPoint x: 490, endPoint y: 310, distance: 41.0
click at [490, 310] on div "Atividade não roteirizada 3945 - [PERSON_NAME]: [STREET_ADDRESS] Bairro: [GEOGR…" at bounding box center [475, 236] width 951 height 472
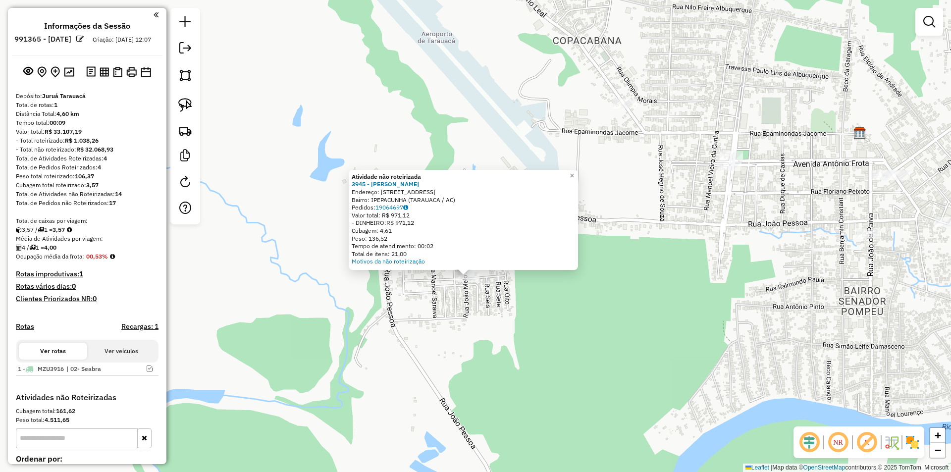
click at [490, 310] on div "Atividade não roteirizada 3945 - [PERSON_NAME]: [STREET_ADDRESS] Bairro: [GEOGR…" at bounding box center [475, 236] width 951 height 472
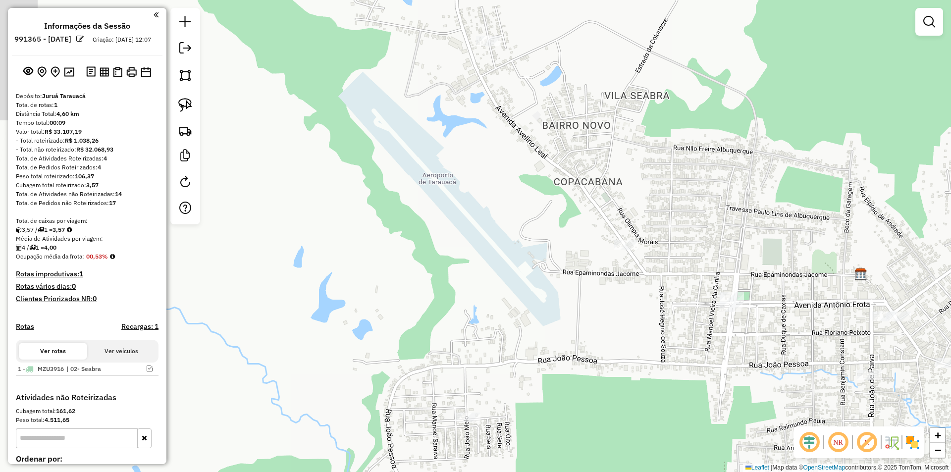
drag, startPoint x: 496, startPoint y: 420, endPoint x: 482, endPoint y: 471, distance: 53.3
click at [482, 471] on div "Janela de atendimento Grade de atendimento Capacidade Transportadoras Veículos …" at bounding box center [475, 236] width 951 height 472
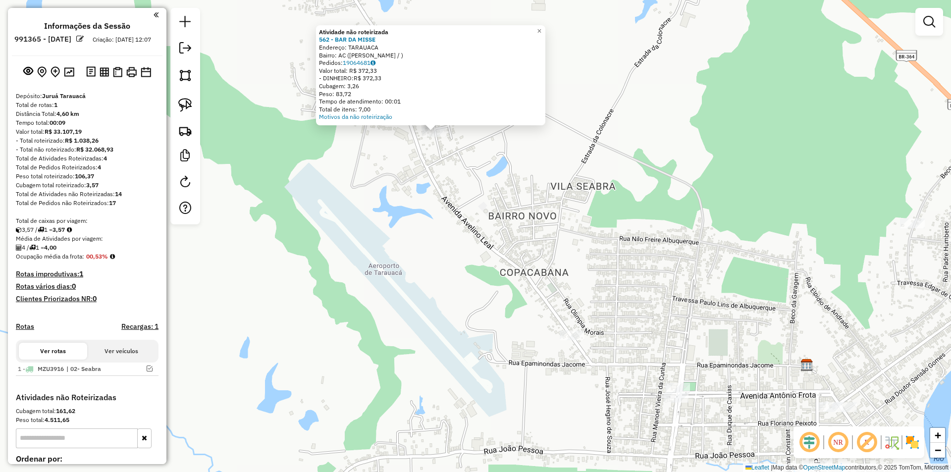
drag, startPoint x: 646, startPoint y: 237, endPoint x: 605, endPoint y: 133, distance: 111.8
click at [605, 133] on div "Atividade não roteirizada 562 - BAR DA MISSE Endereço: TARAUACA Bairro: AC ([PE…" at bounding box center [475, 236] width 951 height 472
drag, startPoint x: 950, startPoint y: 131, endPoint x: 922, endPoint y: 130, distance: 28.8
click at [928, 130] on div "Atividade não roteirizada 562 - BAR DA MISSE Endereço: TARAUACA Bairro: AC ([PE…" at bounding box center [475, 236] width 951 height 472
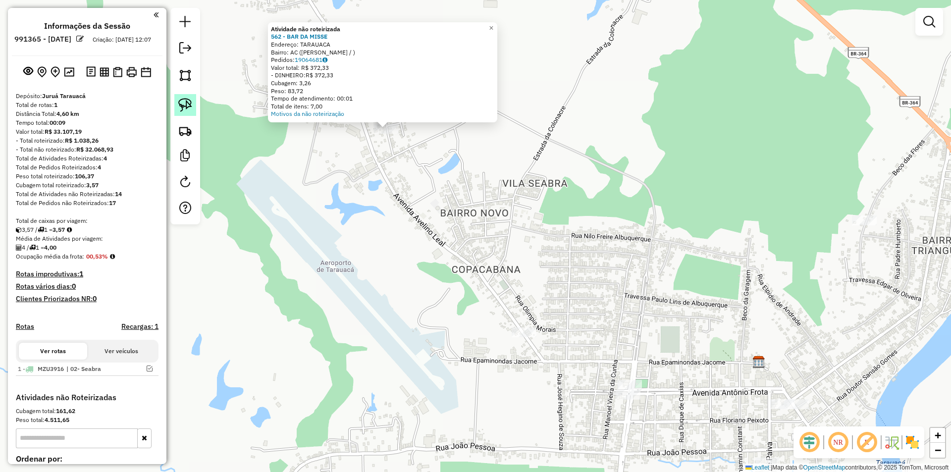
click at [181, 112] on link at bounding box center [185, 105] width 22 height 22
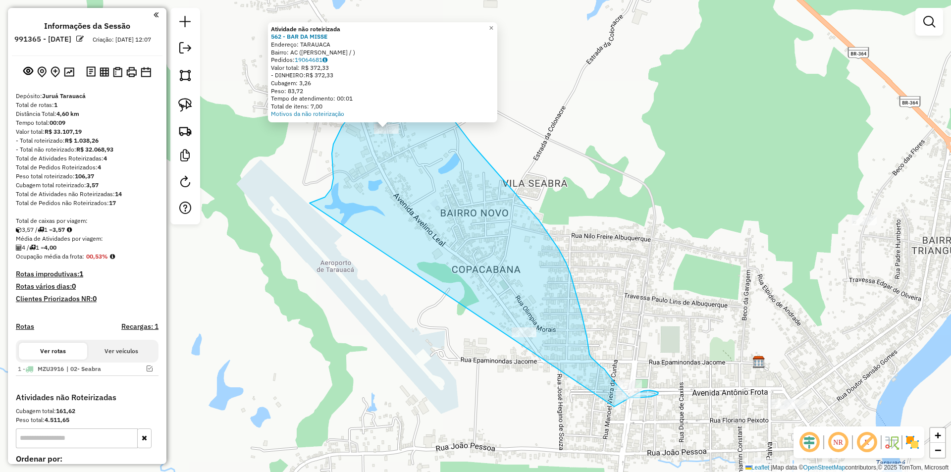
drag, startPoint x: 325, startPoint y: 197, endPoint x: 614, endPoint y: 407, distance: 357.1
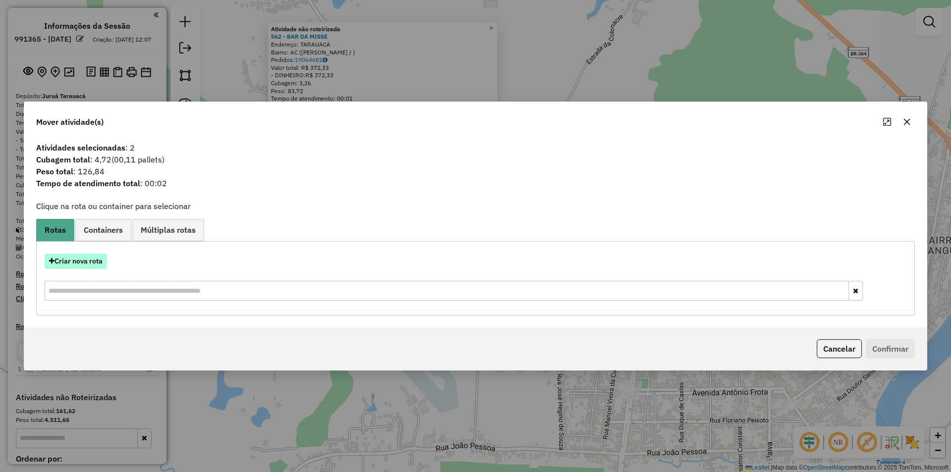
click at [105, 265] on button "Criar nova rota" at bounding box center [76, 261] width 62 height 15
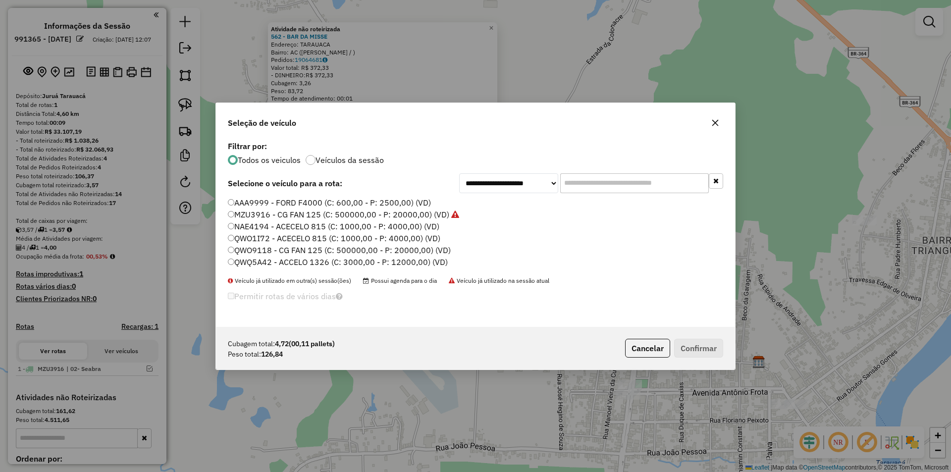
click at [257, 248] on label "QWO9118 - CG FAN 125 (C: 500000,00 - P: 20000,00) (VD)" at bounding box center [339, 250] width 223 height 12
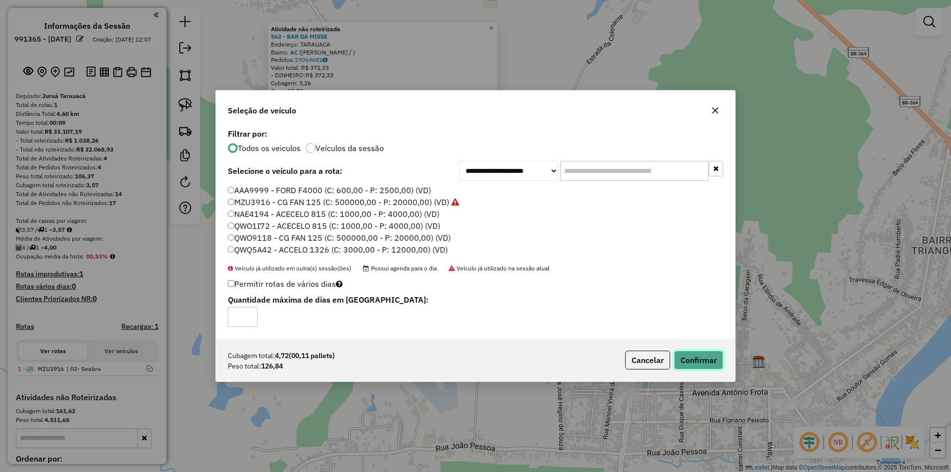
click at [721, 358] on button "Confirmar" at bounding box center [698, 360] width 49 height 19
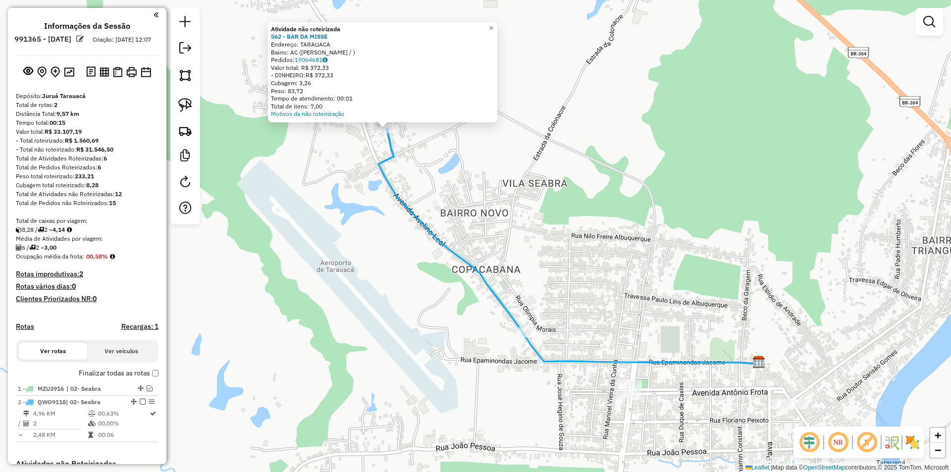
click at [339, 318] on div "Atividade não roteirizada 562 - BAR DA MISSE Endereço: TARAUACA Bairro: AC ([PE…" at bounding box center [475, 236] width 951 height 472
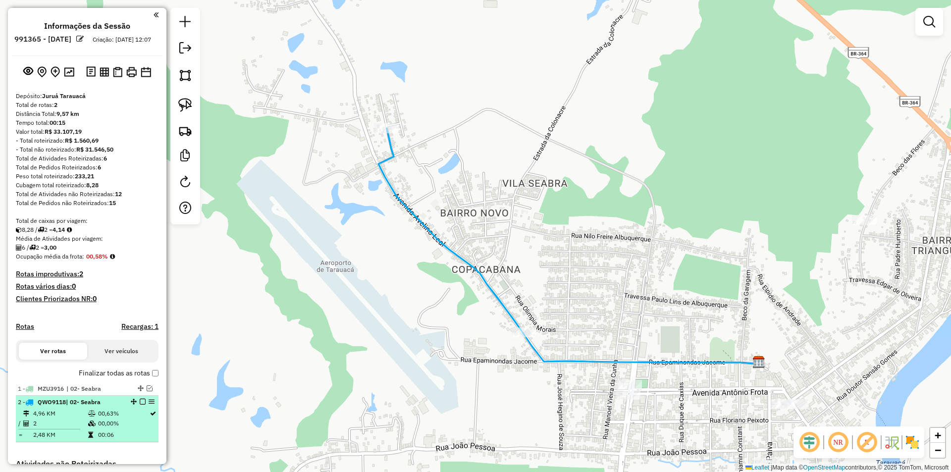
drag, startPoint x: 94, startPoint y: 413, endPoint x: 113, endPoint y: 414, distance: 19.3
click at [94, 406] on span "| 02- Seabra" at bounding box center [83, 401] width 35 height 7
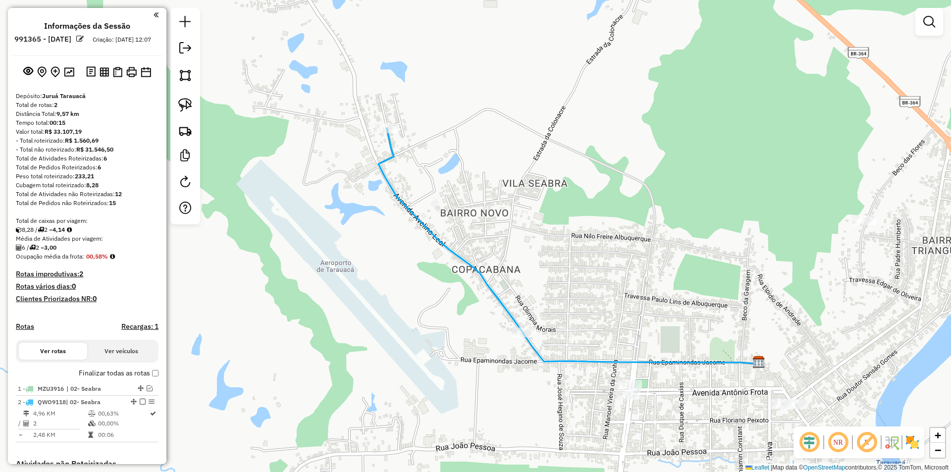
select select "**********"
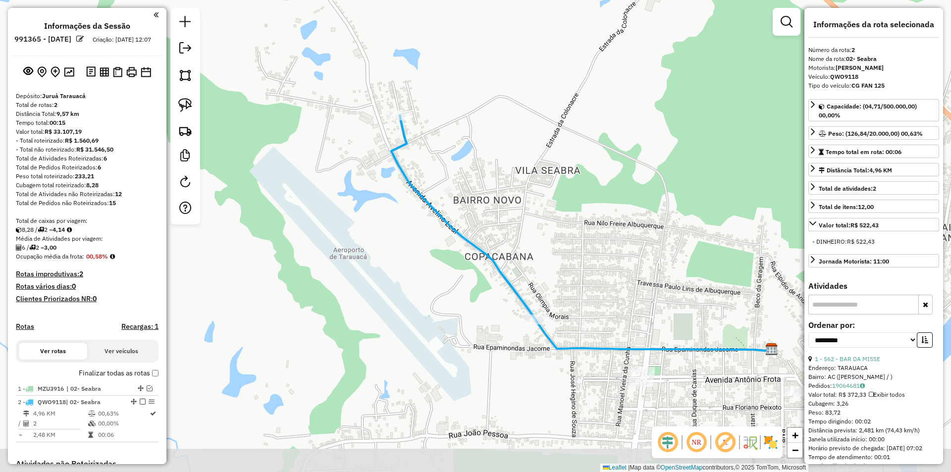
drag, startPoint x: 647, startPoint y: 386, endPoint x: 683, endPoint y: 299, distance: 94.2
click at [683, 299] on div "Janela de atendimento Grade de atendimento Capacidade Transportadoras Veículos …" at bounding box center [475, 236] width 951 height 472
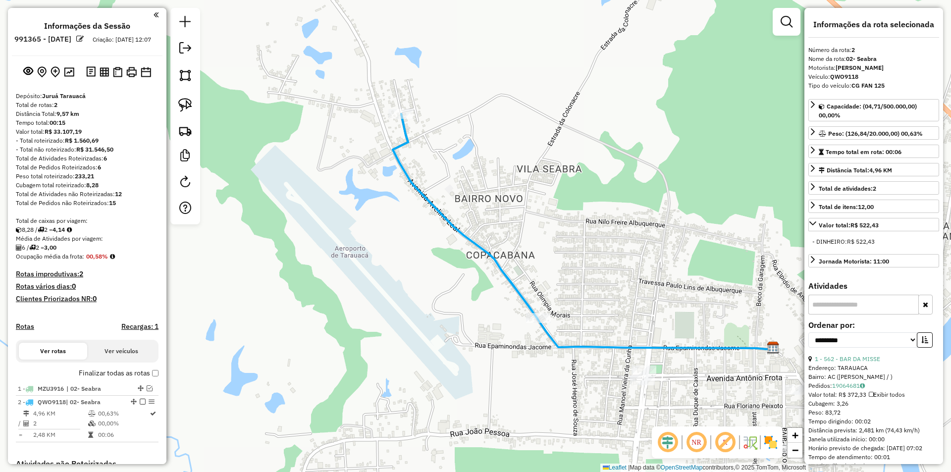
click at [643, 385] on div at bounding box center [642, 380] width 25 height 10
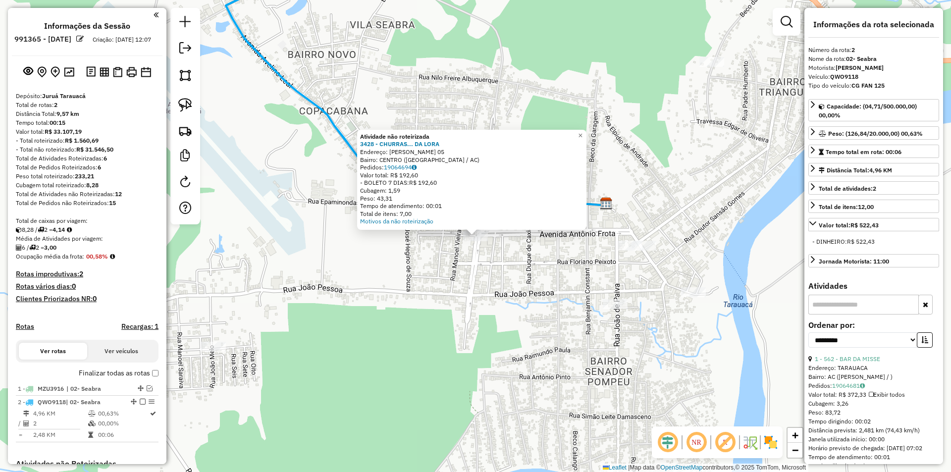
drag, startPoint x: 519, startPoint y: 308, endPoint x: 629, endPoint y: 389, distance: 137.2
click at [629, 389] on div "Atividade não roteirizada 3428 - CHURRAS... DA LORA Endereço: TRANQUEDO NEVES 0…" at bounding box center [475, 236] width 951 height 472
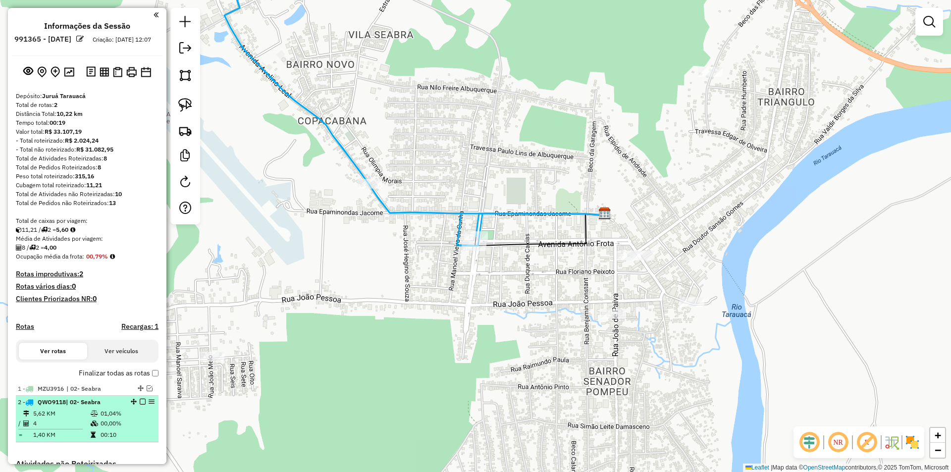
click at [59, 417] on li "2 - QWO9118 | 02- Seabra 5,62 KM 01,04% / 4 00,00% = 1,40 KM 00:10" at bounding box center [87, 419] width 143 height 47
select select "**********"
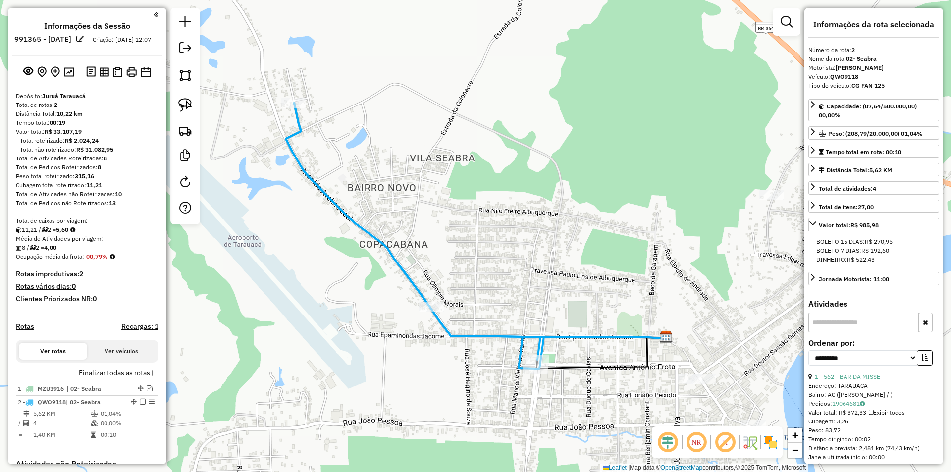
click at [287, 94] on div "Janela de atendimento Grade de atendimento Capacidade Transportadoras Veículos …" at bounding box center [475, 236] width 951 height 472
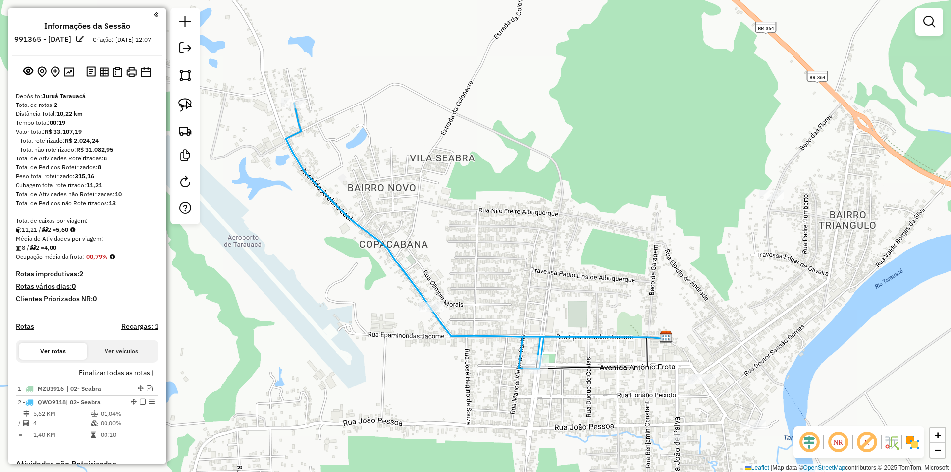
click at [287, 94] on div "Janela de atendimento Grade de atendimento Capacidade Transportadoras Veículos …" at bounding box center [475, 236] width 951 height 472
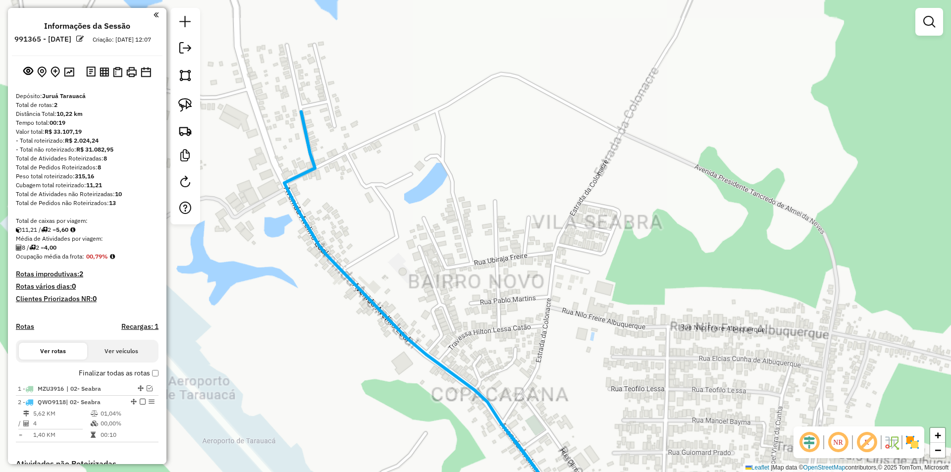
click at [291, 102] on div "Janela de atendimento Grade de atendimento Capacidade Transportadoras Veículos …" at bounding box center [475, 236] width 951 height 472
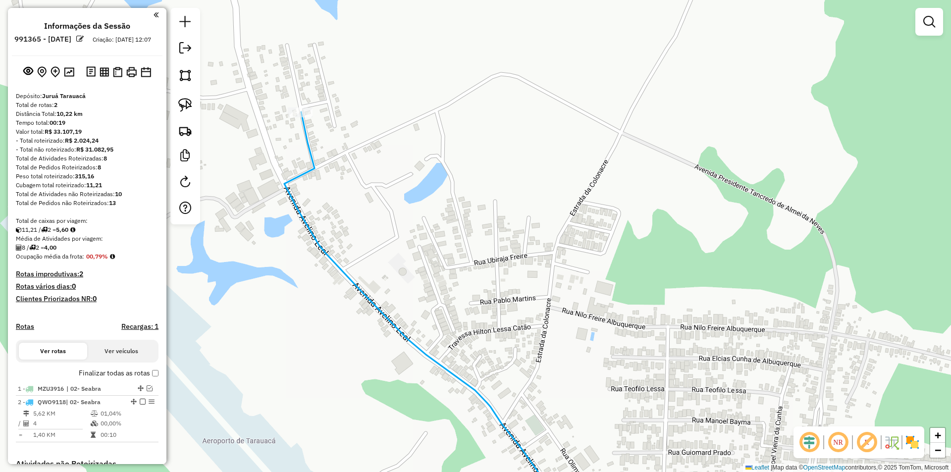
click at [307, 124] on icon at bounding box center [428, 316] width 288 height 408
select select "**********"
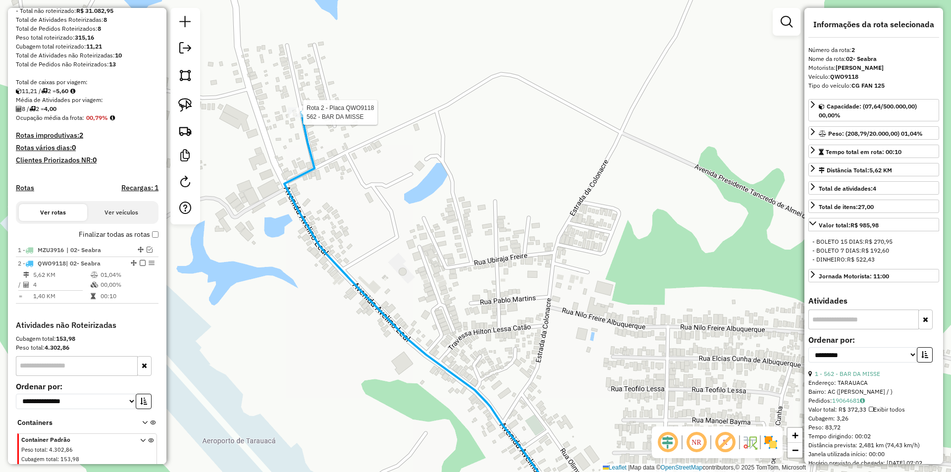
scroll to position [182, 0]
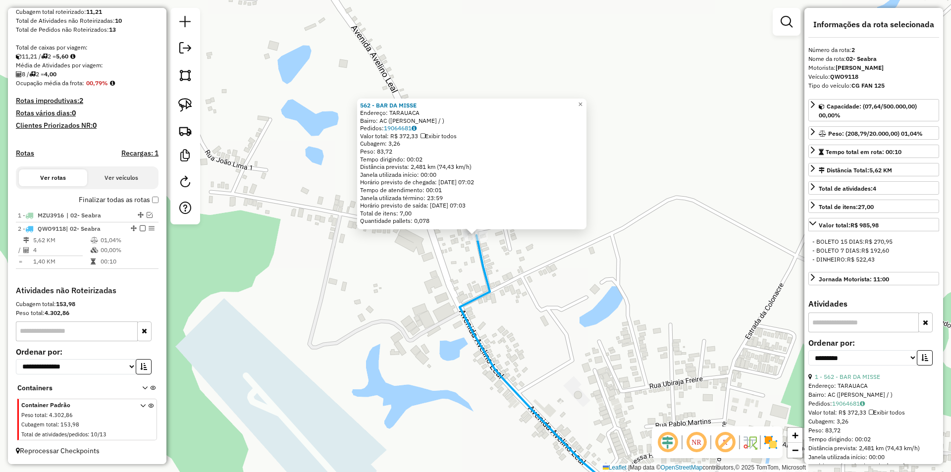
drag, startPoint x: 475, startPoint y: 231, endPoint x: 642, endPoint y: 198, distance: 169.6
click at [642, 198] on div "562 - BAR DA MISSE Endereço: TARAUACA Bairro: AC ([PERSON_NAME] / ) Pedidos: 19…" at bounding box center [475, 236] width 951 height 472
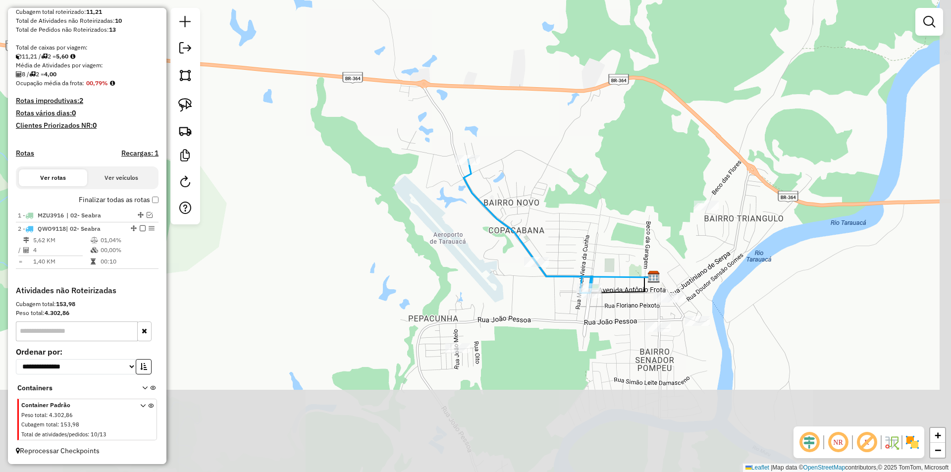
drag, startPoint x: 671, startPoint y: 370, endPoint x: 541, endPoint y: 277, distance: 159.7
click at [541, 277] on icon at bounding box center [528, 225] width 129 height 133
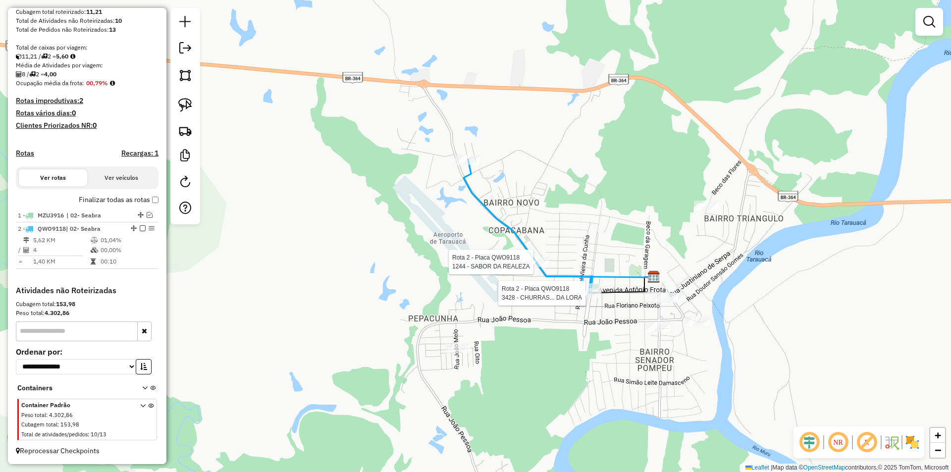
select select "**********"
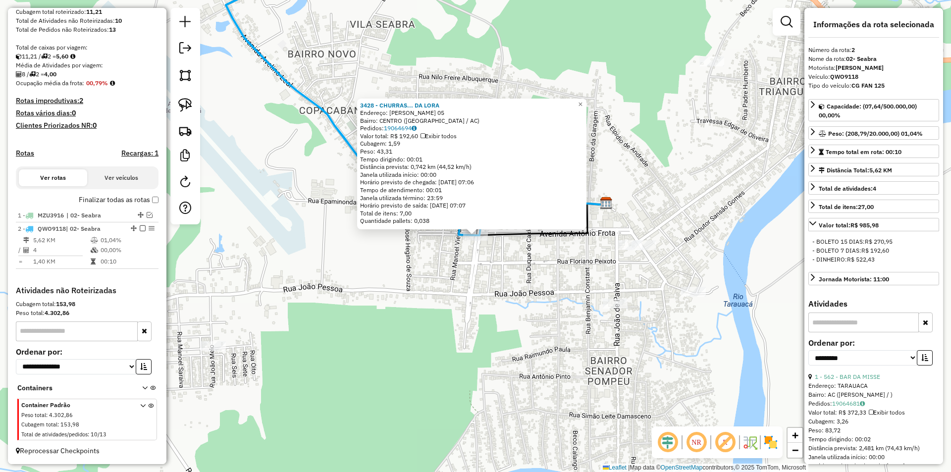
click at [488, 263] on div "3428 - CHURRAS... DA [PERSON_NAME]: [PERSON_NAME] 05 Bairro: [GEOGRAPHIC_DATA] …" at bounding box center [475, 236] width 951 height 472
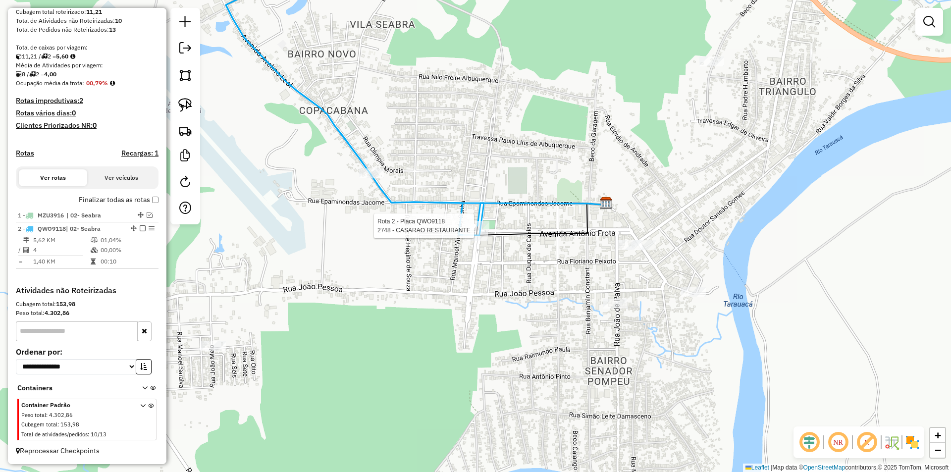
select select "**********"
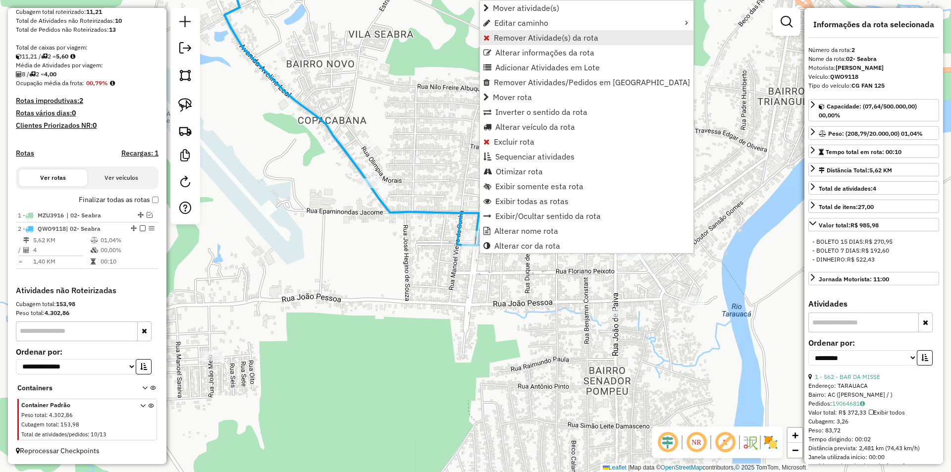
click at [552, 41] on span "Remover Atividade(s) da rota" at bounding box center [546, 38] width 105 height 8
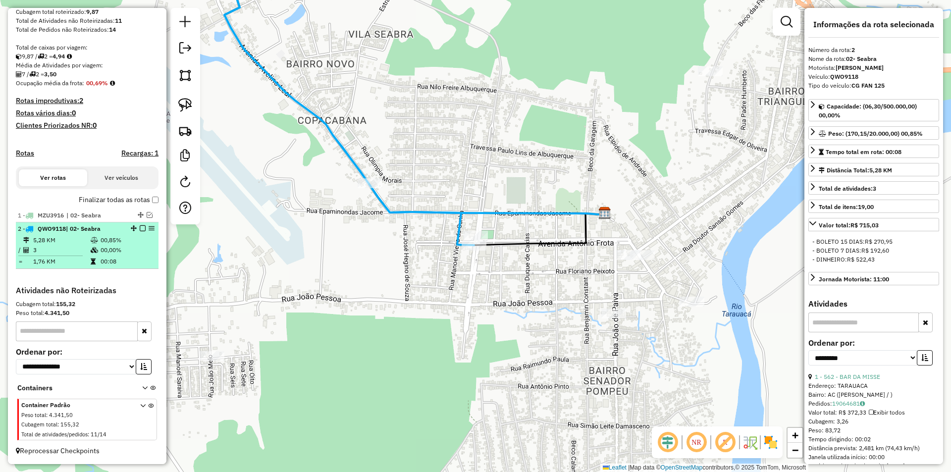
click at [140, 228] on em at bounding box center [143, 228] width 6 height 6
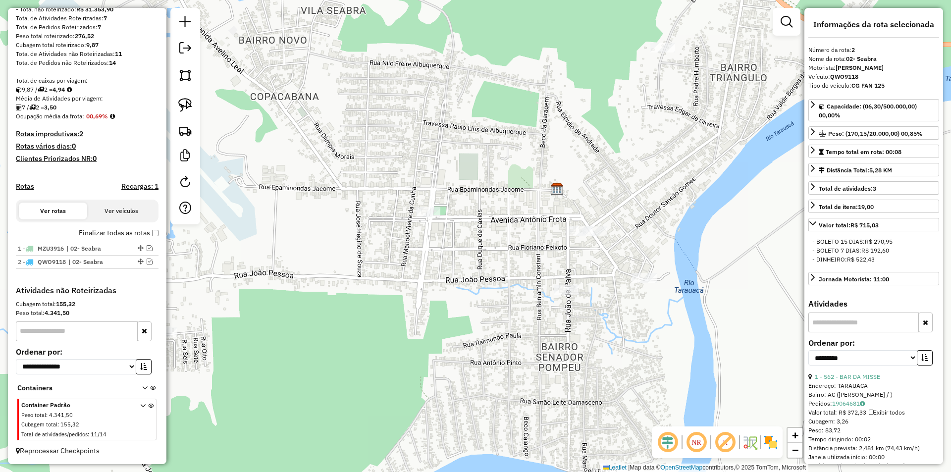
drag, startPoint x: 473, startPoint y: 313, endPoint x: 436, endPoint y: 286, distance: 45.8
click at [427, 290] on div "Janela de atendimento Grade de atendimento Capacidade Transportadoras Veículos …" at bounding box center [475, 236] width 951 height 472
click at [413, 220] on div "Janela de atendimento Grade de atendimento Capacidade Transportadoras Veículos …" at bounding box center [475, 236] width 951 height 472
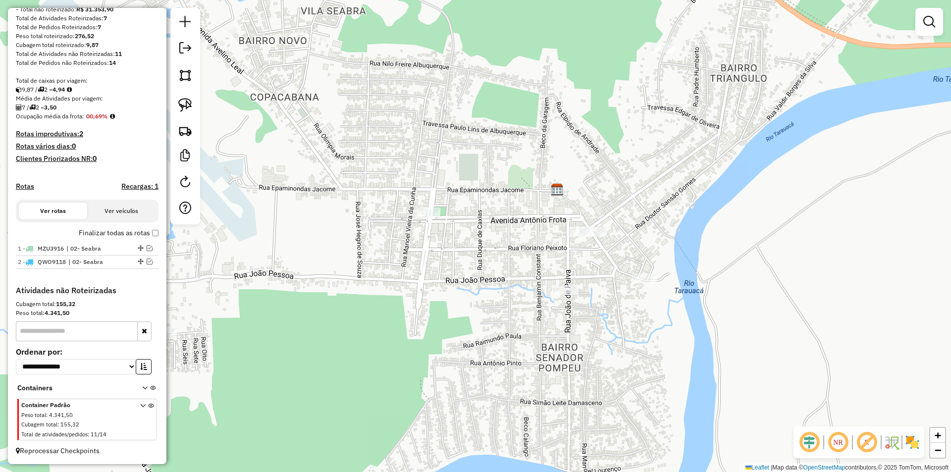
click at [412, 216] on div "Janela de atendimento Grade de atendimento Capacidade Transportadoras Veículos …" at bounding box center [475, 236] width 951 height 472
click at [415, 212] on div "Janela de atendimento Grade de atendimento Capacidade Transportadoras Veículos …" at bounding box center [475, 236] width 951 height 472
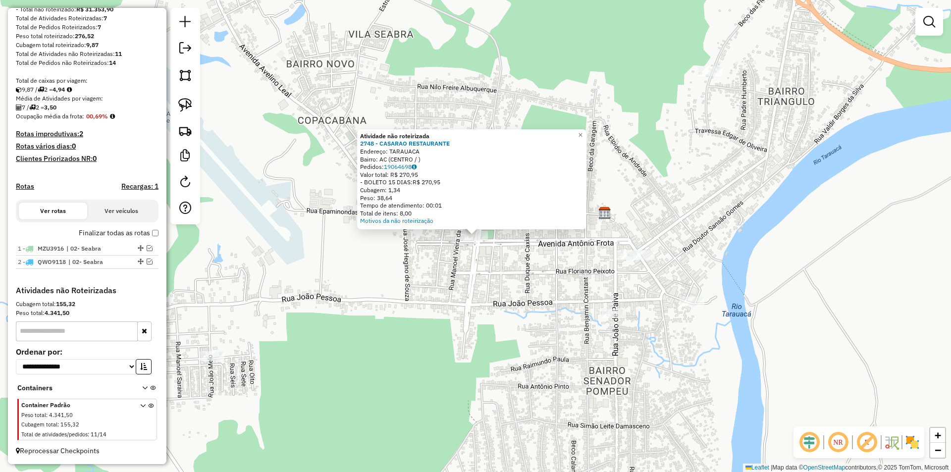
click at [537, 272] on div "Atividade não roteirizada 2748 - CASARAO RESTAURANTE Endereço: TARAUACA Bairro:…" at bounding box center [475, 236] width 951 height 472
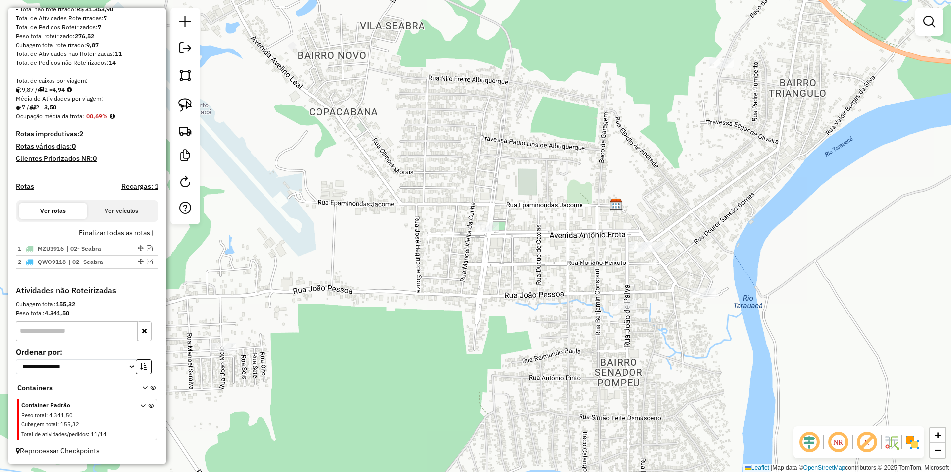
click at [405, 311] on div "Janela de atendimento Grade de atendimento Capacidade Transportadoras Veículos …" at bounding box center [475, 236] width 951 height 472
click at [200, 107] on div at bounding box center [185, 116] width 30 height 216
click at [185, 105] on img at bounding box center [185, 105] width 14 height 14
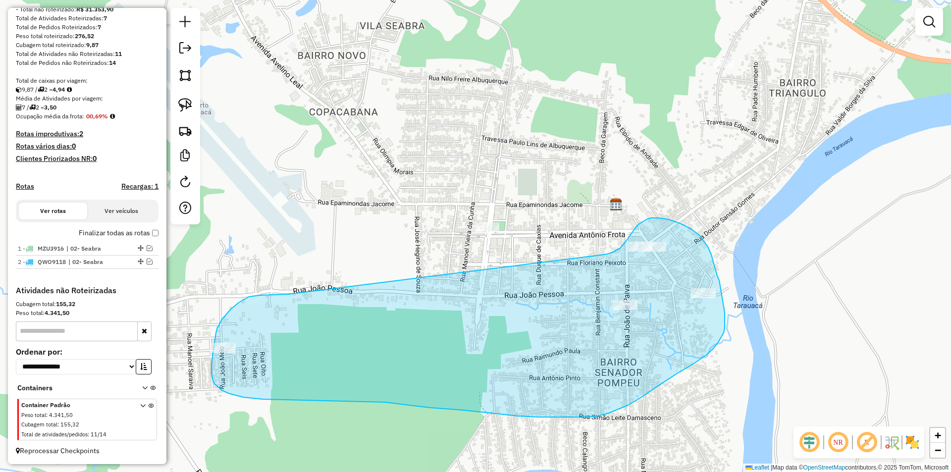
drag, startPoint x: 269, startPoint y: 295, endPoint x: 563, endPoint y: 256, distance: 296.8
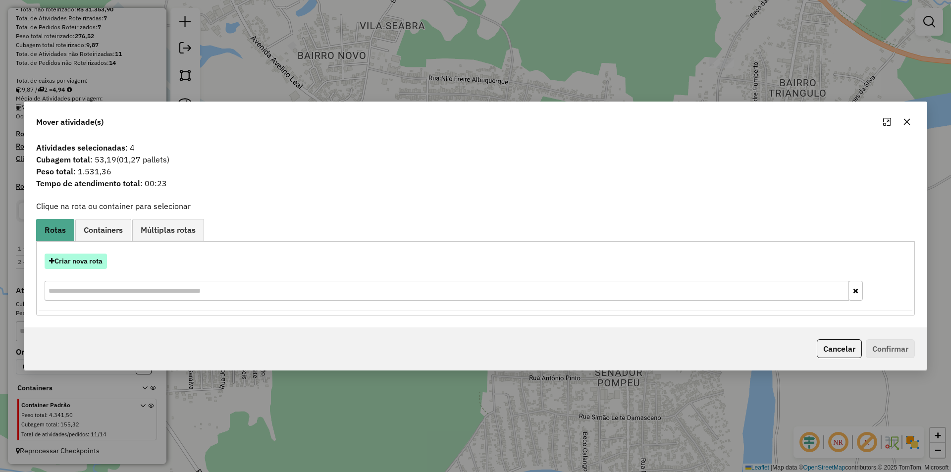
click at [81, 258] on button "Criar nova rota" at bounding box center [76, 261] width 62 height 15
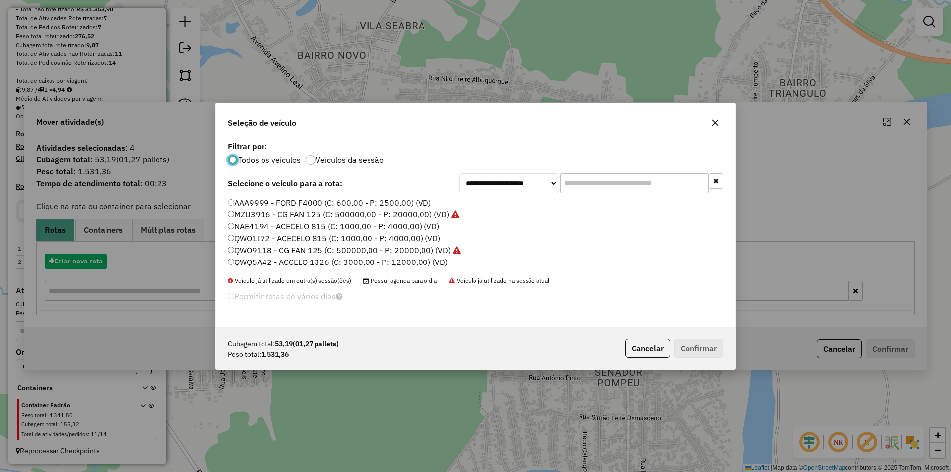
scroll to position [5, 3]
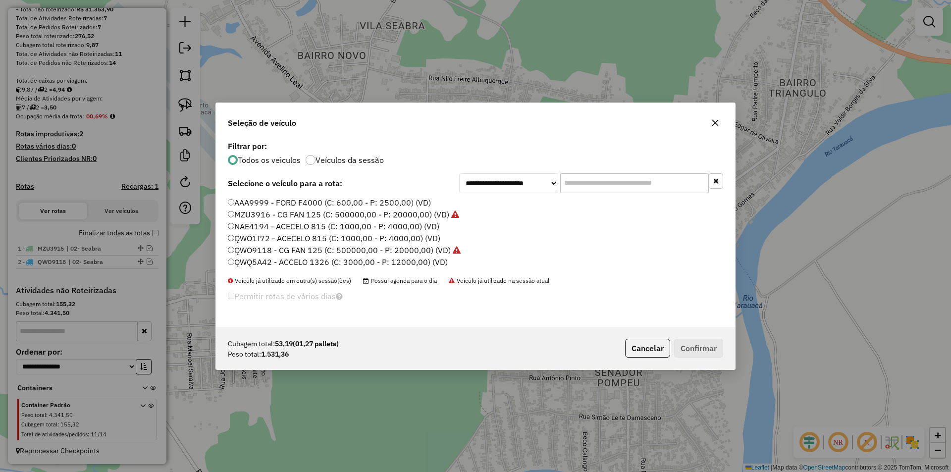
click at [249, 227] on label "NAE4194 - ACECELO 815 (C: 1000,00 - P: 4000,00) (VD)" at bounding box center [333, 226] width 211 height 12
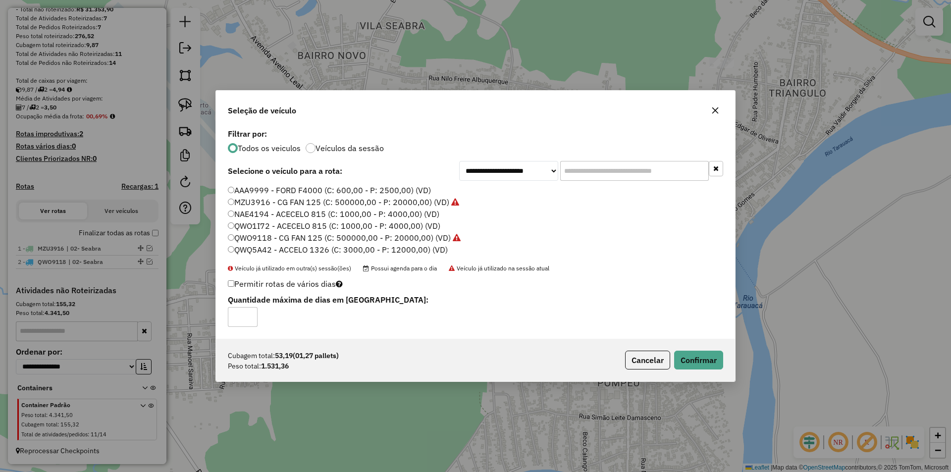
click at [710, 349] on div "Cubagem total: 53,19 (01,27 pallets) Peso total: 1.531,36 Cancelar Confirmar" at bounding box center [475, 360] width 519 height 43
click at [710, 354] on button "Confirmar" at bounding box center [698, 360] width 49 height 19
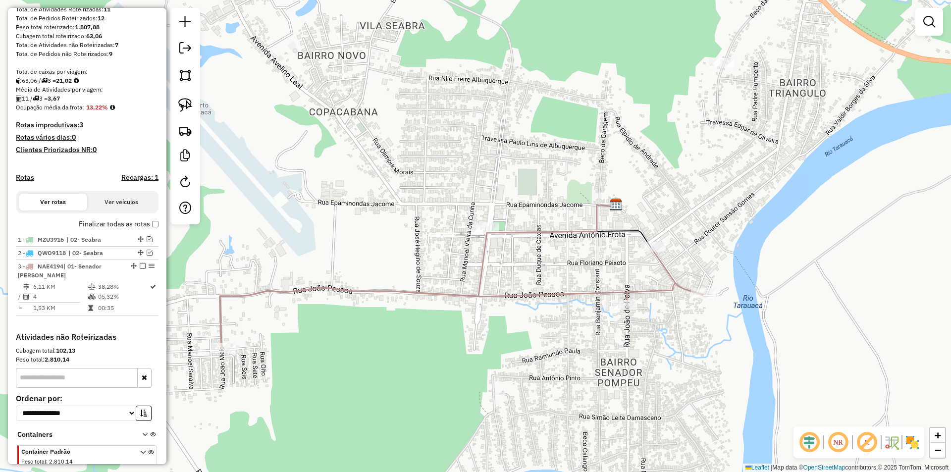
scroll to position [182, 0]
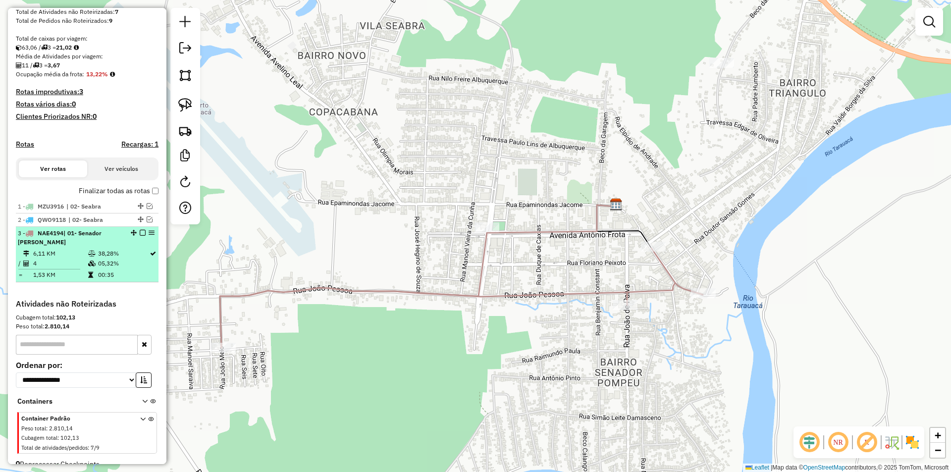
click at [119, 259] on td "38,28%" at bounding box center [124, 254] width 52 height 10
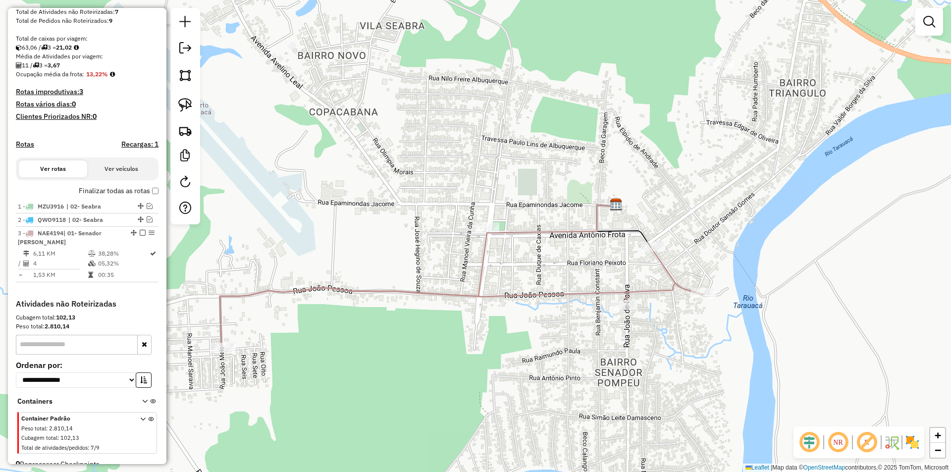
select select "**********"
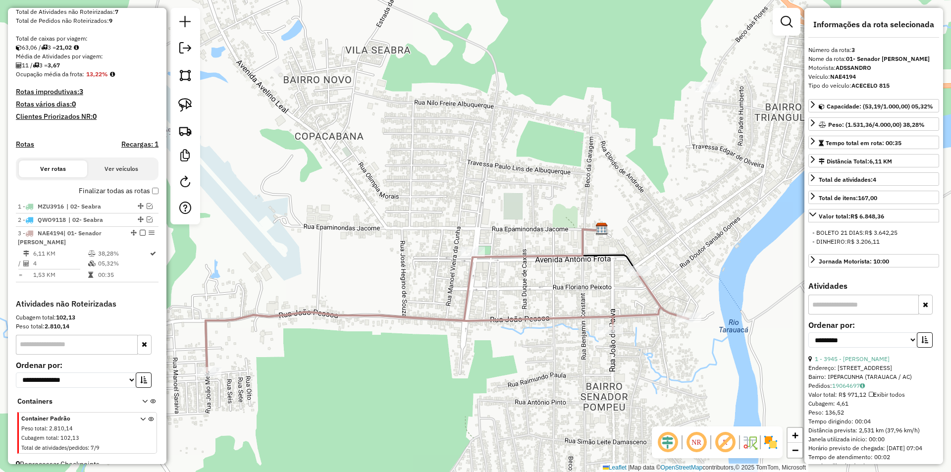
drag, startPoint x: 690, startPoint y: 191, endPoint x: 552, endPoint y: 363, distance: 220.2
click at [552, 363] on div "Janela de atendimento Grade de atendimento Capacidade Transportadoras Veículos …" at bounding box center [475, 236] width 951 height 472
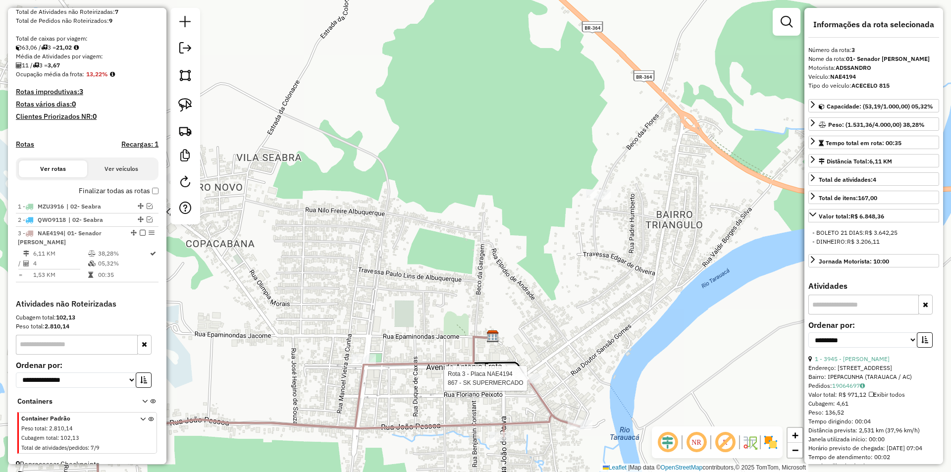
click at [607, 200] on div at bounding box center [598, 195] width 25 height 10
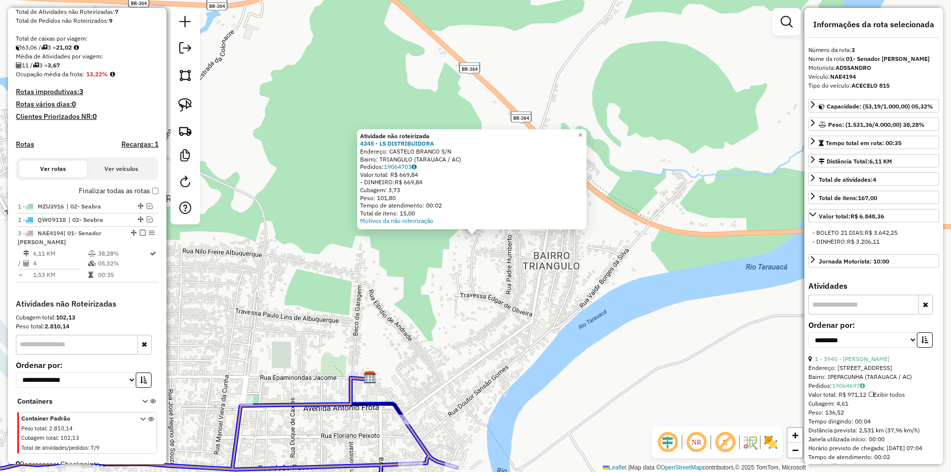
click at [418, 469] on div at bounding box center [410, 464] width 25 height 10
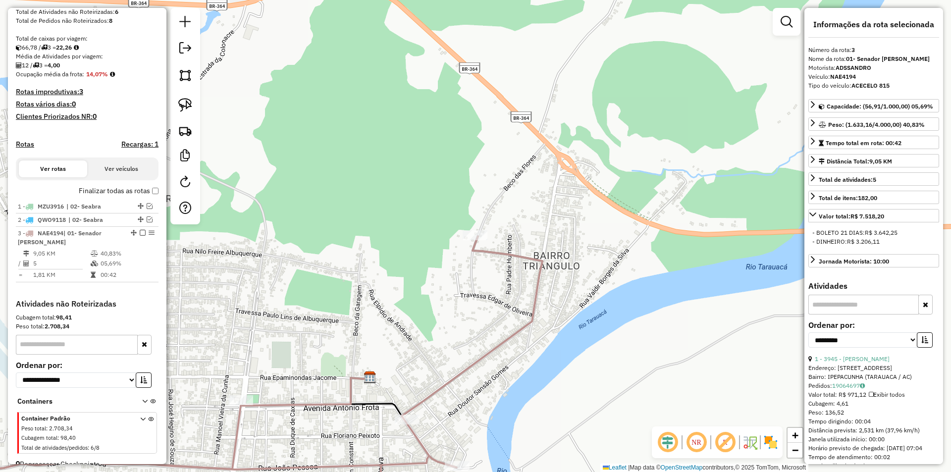
scroll to position [205, 0]
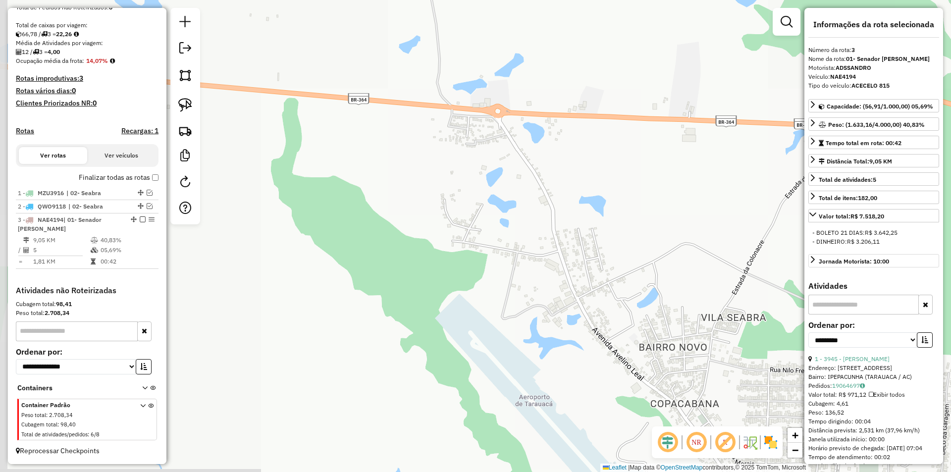
drag, startPoint x: 245, startPoint y: 198, endPoint x: 858, endPoint y: 265, distance: 617.3
click at [858, 265] on hb-router-mapa "Informações da Sessão 991365 - [DATE] Criação: [DATE] 12:07 Depósito: Juruá Tar…" at bounding box center [475, 236] width 951 height 472
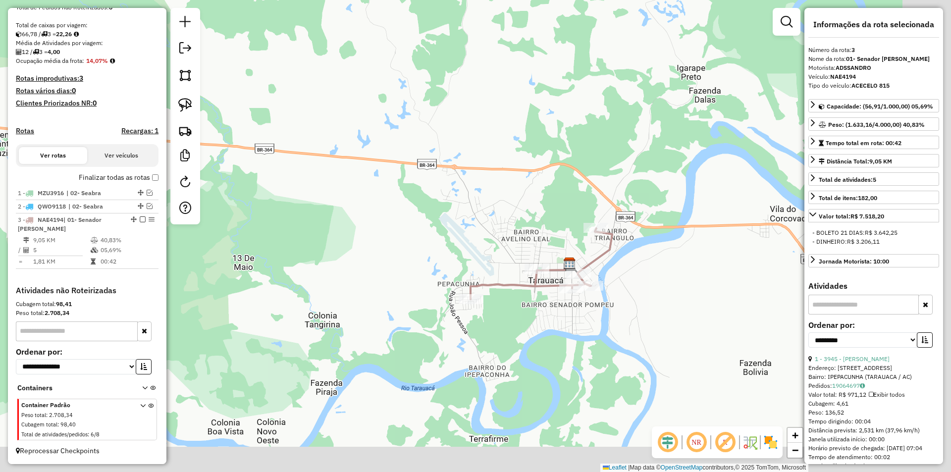
drag, startPoint x: 346, startPoint y: 272, endPoint x: 262, endPoint y: 199, distance: 110.9
click at [262, 199] on div "Janela de atendimento Grade de atendimento Capacidade Transportadoras Veículos …" at bounding box center [475, 236] width 951 height 472
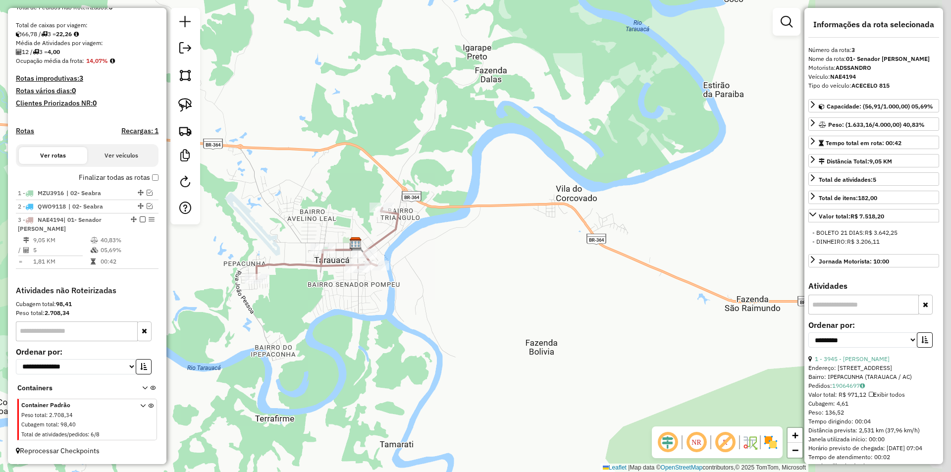
drag, startPoint x: 286, startPoint y: 312, endPoint x: 47, endPoint y: 277, distance: 241.2
click at [46, 280] on hb-router-mapa "Informações da Sessão 991365 - [DATE] Criação: [DATE] 12:07 Depósito: Juruá Tar…" at bounding box center [475, 236] width 951 height 472
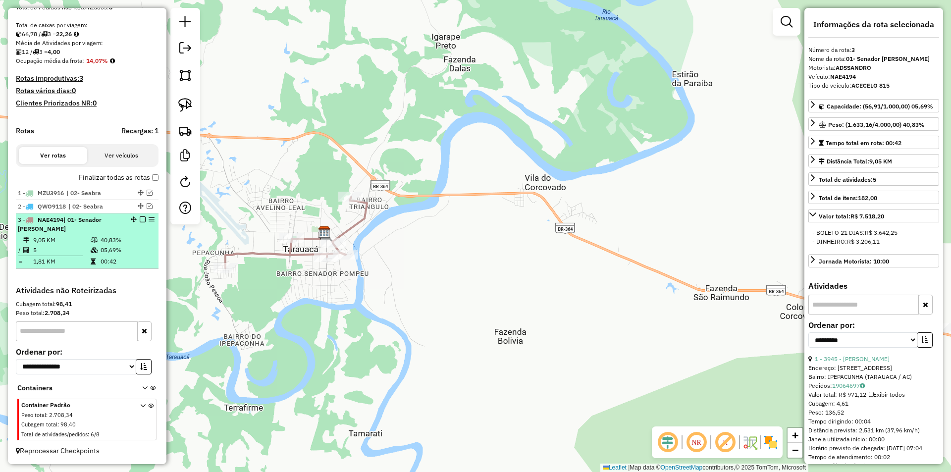
click at [140, 219] on em at bounding box center [143, 219] width 6 height 6
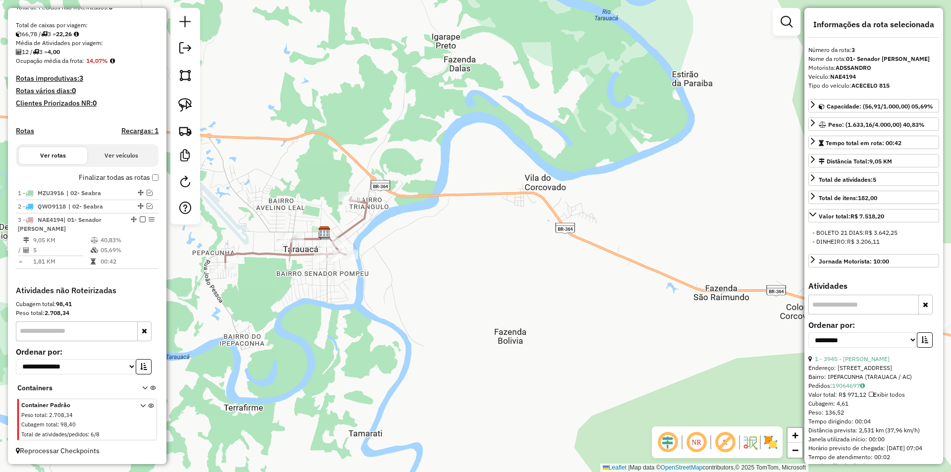
scroll to position [162, 0]
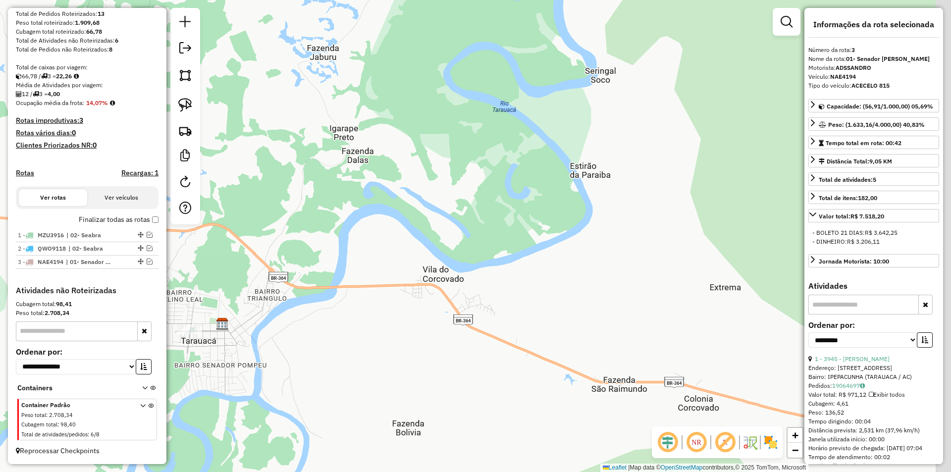
drag, startPoint x: 548, startPoint y: 281, endPoint x: 443, endPoint y: 379, distance: 144.4
click at [443, 379] on div "Janela de atendimento Grade de atendimento Capacidade Transportadoras Veículos …" at bounding box center [475, 236] width 951 height 472
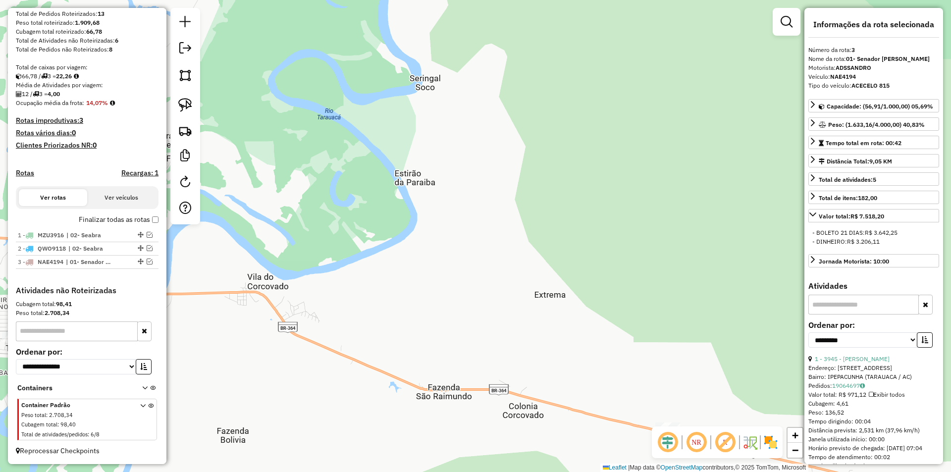
drag, startPoint x: 552, startPoint y: 377, endPoint x: 410, endPoint y: 375, distance: 142.2
click at [410, 375] on div "Janela de atendimento Grade de atendimento Capacidade Transportadoras Veículos …" at bounding box center [475, 236] width 951 height 472
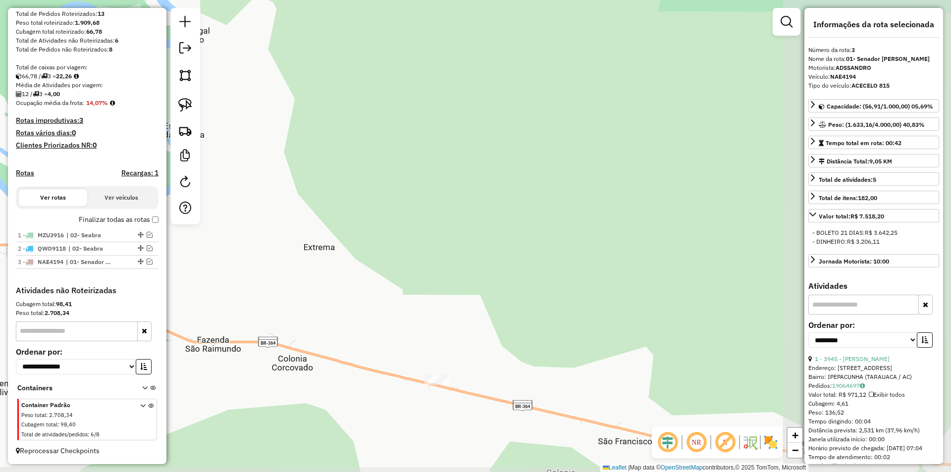
drag, startPoint x: 613, startPoint y: 380, endPoint x: 380, endPoint y: 331, distance: 238.0
click at [380, 331] on div "Janela de atendimento Grade de atendimento Capacidade Transportadoras Veículos …" at bounding box center [475, 236] width 951 height 472
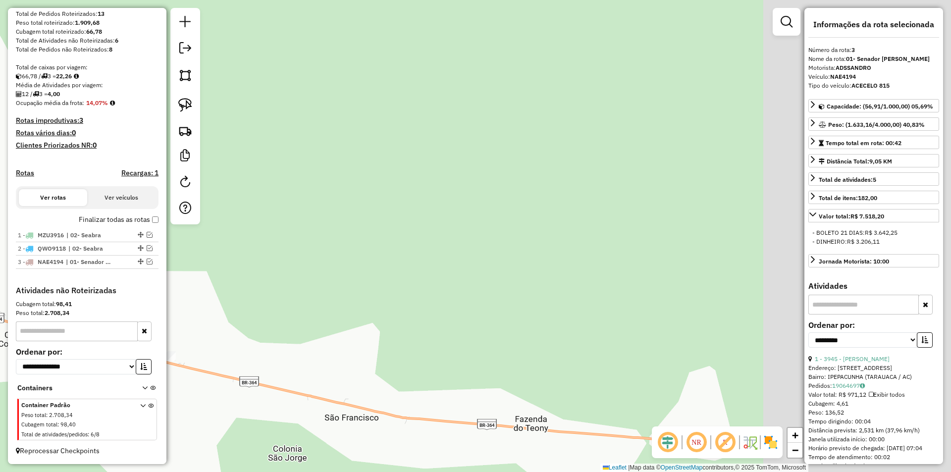
drag, startPoint x: 535, startPoint y: 311, endPoint x: 257, endPoint y: 286, distance: 278.9
click at [258, 286] on div "Janela de atendimento Grade de atendimento Capacidade Transportadoras Veículos …" at bounding box center [475, 236] width 951 height 472
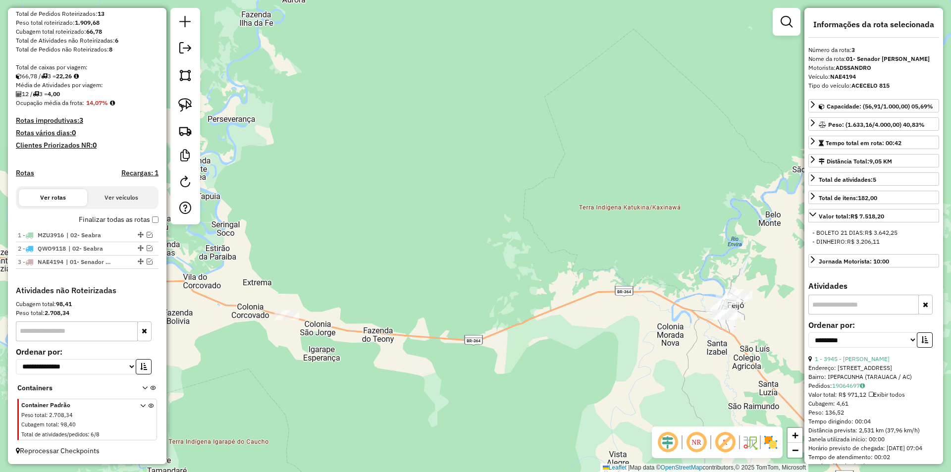
drag, startPoint x: 181, startPoint y: 105, endPoint x: 477, endPoint y: 151, distance: 299.6
click at [182, 106] on img at bounding box center [185, 105] width 14 height 14
drag, startPoint x: 733, startPoint y: 275, endPoint x: 709, endPoint y: 287, distance: 26.1
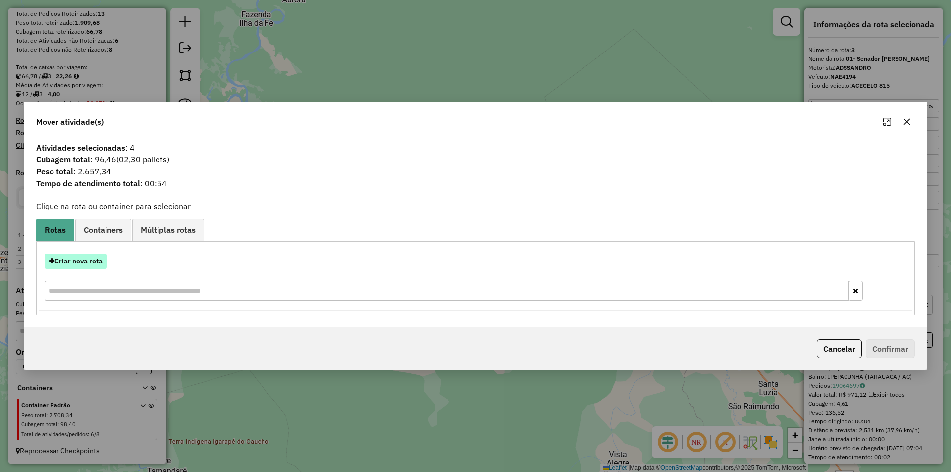
click at [78, 258] on button "Criar nova rota" at bounding box center [76, 261] width 62 height 15
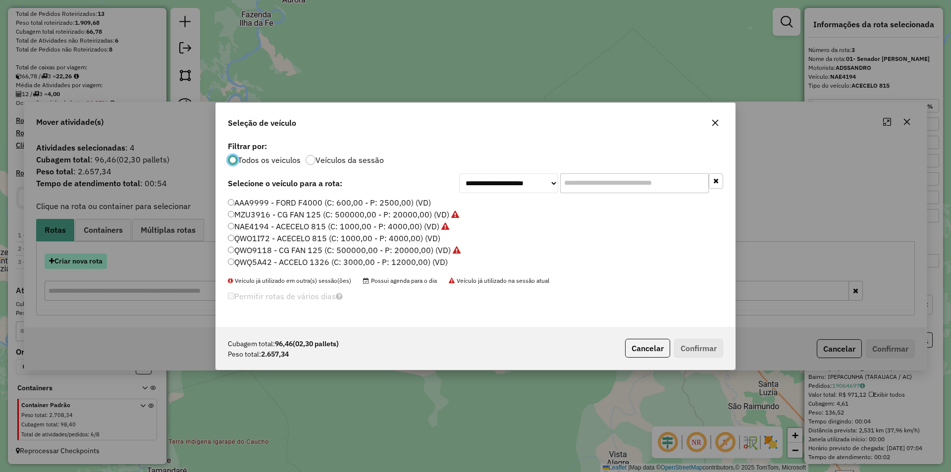
scroll to position [5, 3]
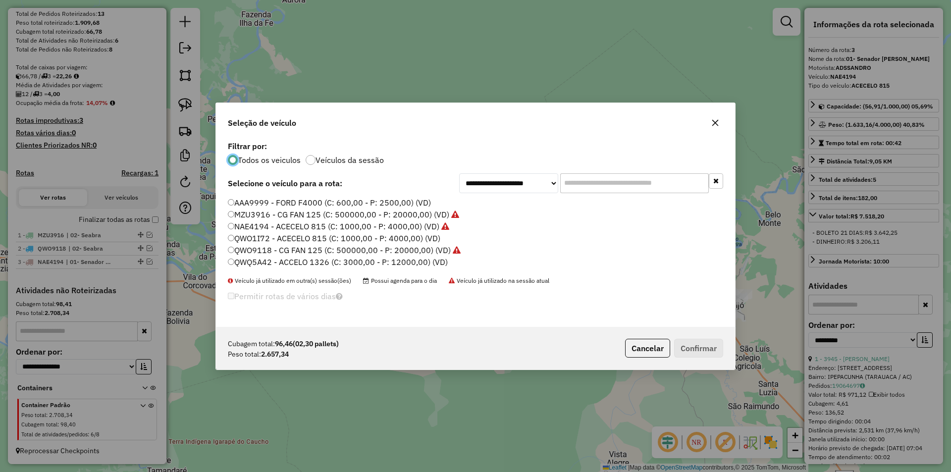
drag, startPoint x: 243, startPoint y: 262, endPoint x: 270, endPoint y: 276, distance: 30.4
click at [243, 264] on label "QWQ5A42 - ACCELO 1326 (C: 3000,00 - P: 12000,00) (VD)" at bounding box center [338, 262] width 220 height 12
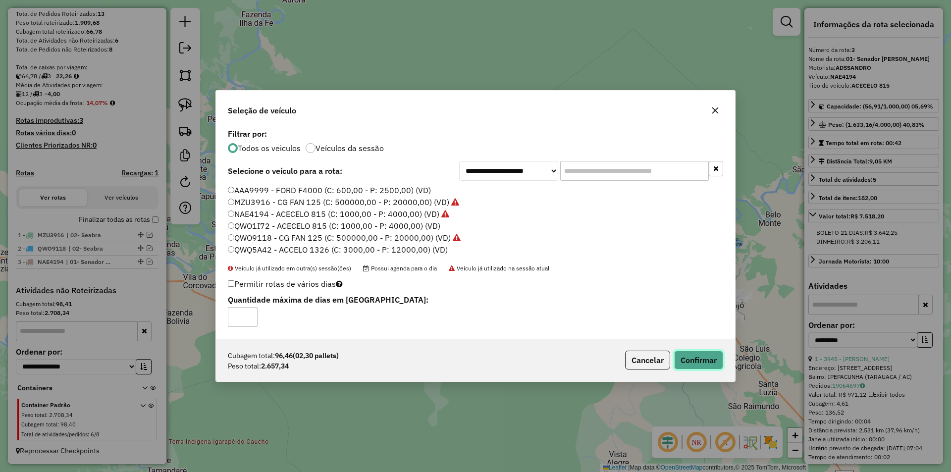
click at [694, 361] on button "Confirmar" at bounding box center [698, 360] width 49 height 19
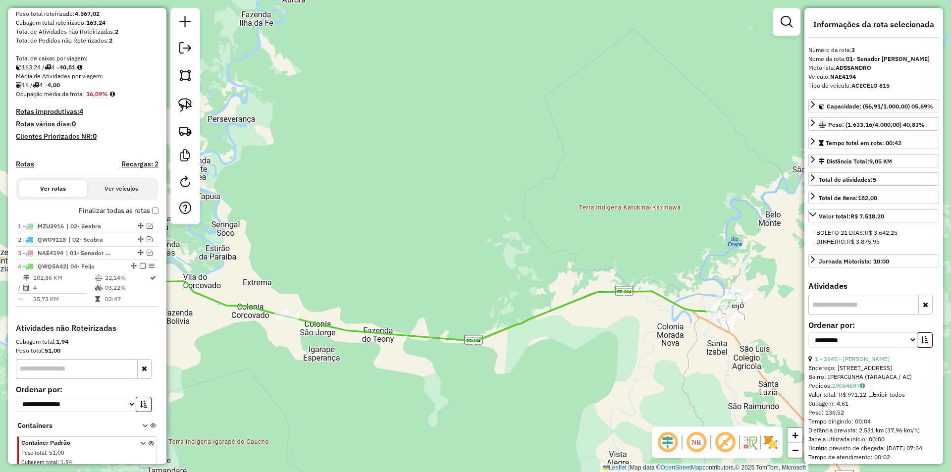
scroll to position [209, 0]
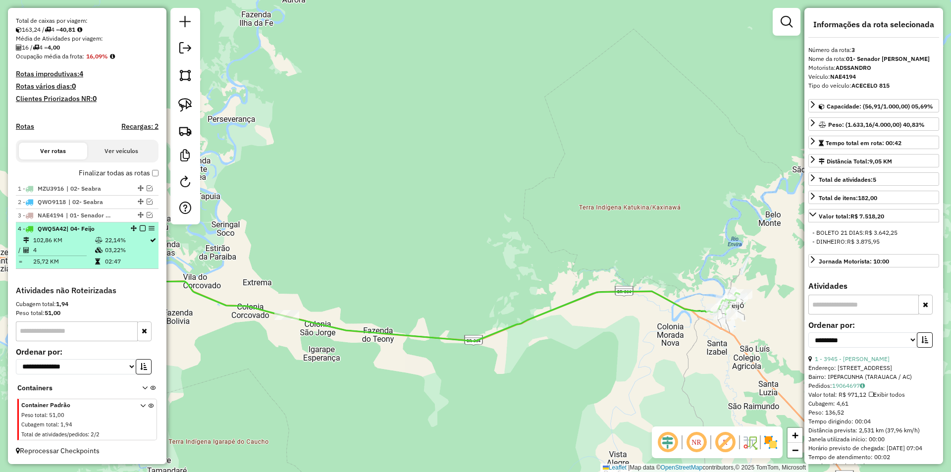
click at [140, 228] on em at bounding box center [143, 228] width 6 height 6
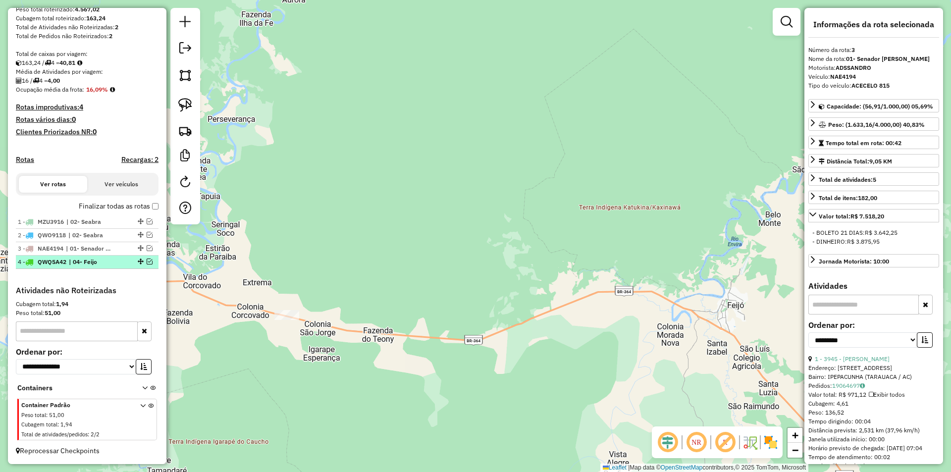
scroll to position [176, 0]
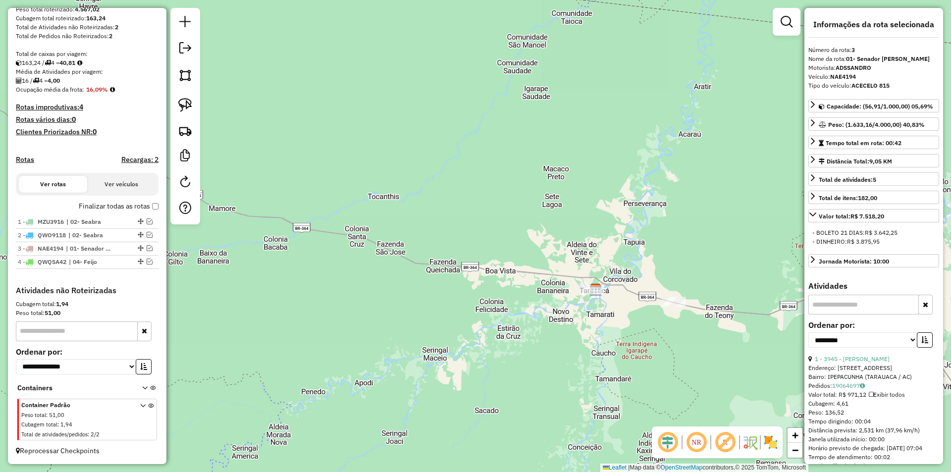
drag, startPoint x: 383, startPoint y: 322, endPoint x: 719, endPoint y: 317, distance: 335.8
click at [719, 317] on div "Janela de atendimento Grade de atendimento Capacidade Transportadoras Veículos …" at bounding box center [475, 236] width 951 height 472
click at [183, 57] on link at bounding box center [185, 49] width 20 height 22
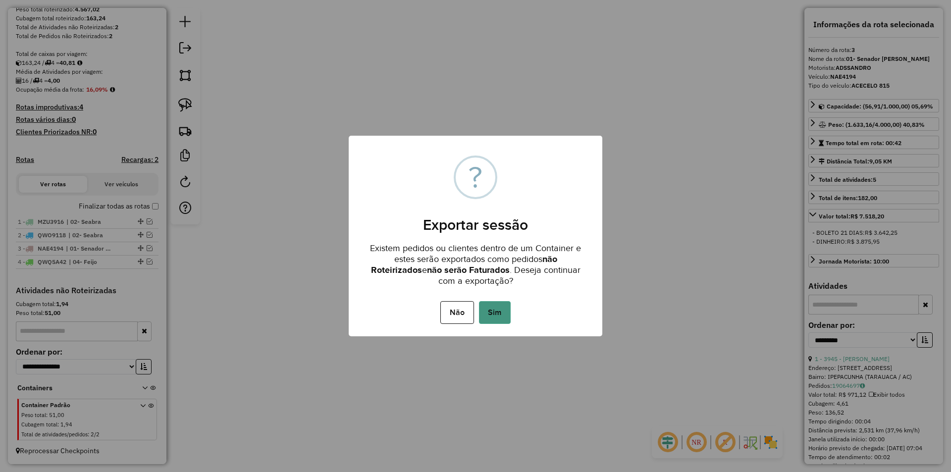
click at [499, 310] on button "Sim" at bounding box center [495, 312] width 32 height 23
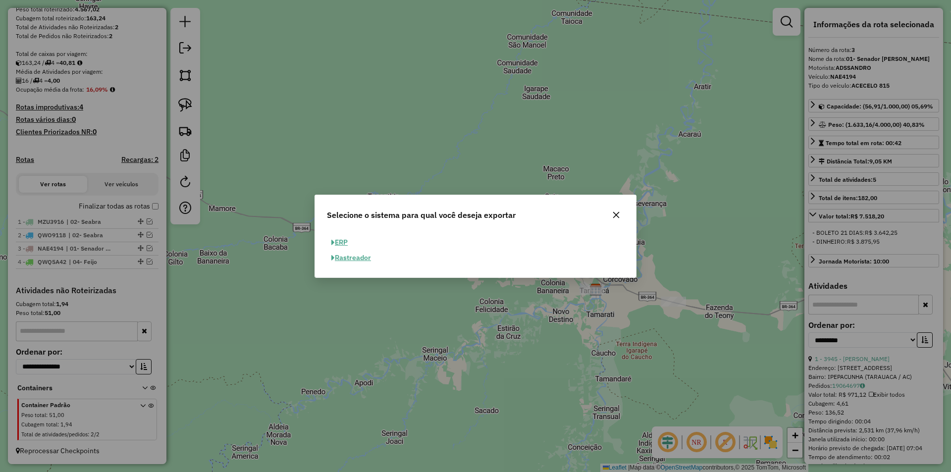
click at [333, 241] on span "button" at bounding box center [332, 242] width 3 height 7
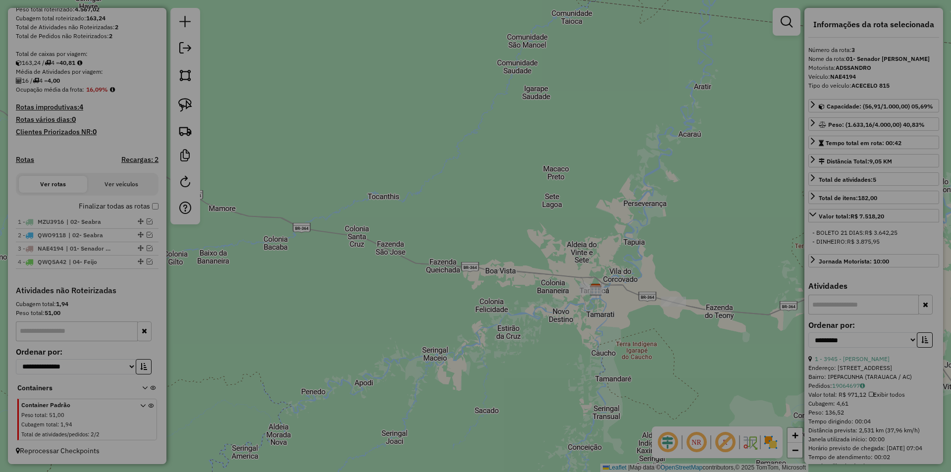
select select "**"
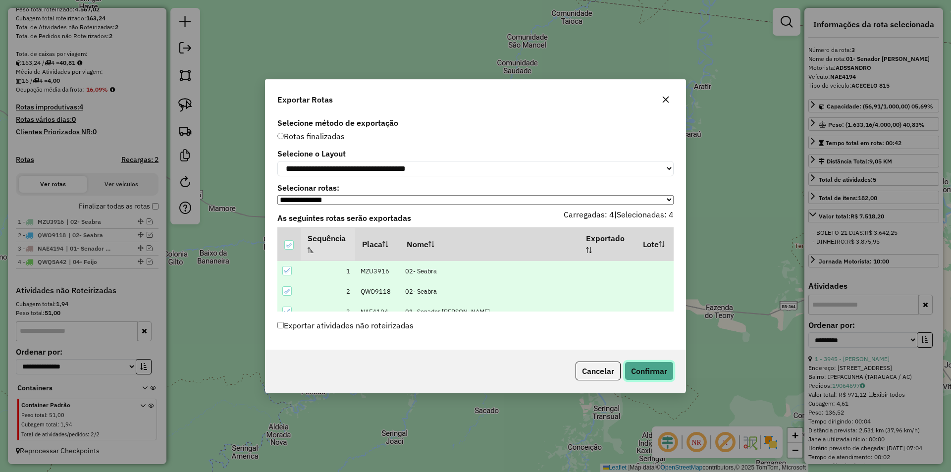
click at [638, 378] on button "Confirmar" at bounding box center [649, 371] width 49 height 19
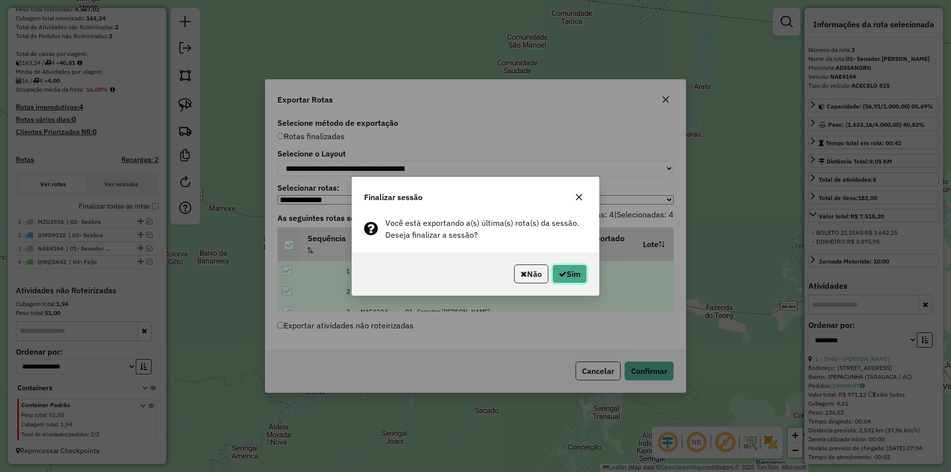
click at [578, 281] on button "Sim" at bounding box center [569, 273] width 35 height 19
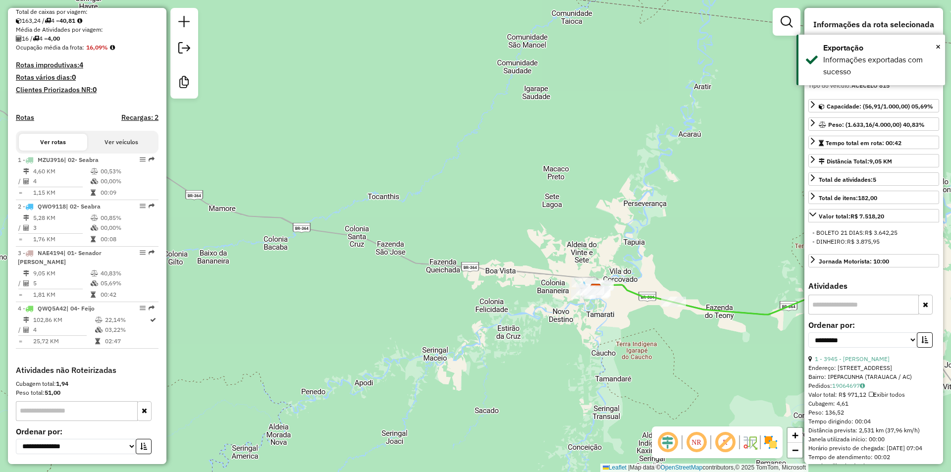
scroll to position [302, 0]
